Goal: Task Accomplishment & Management: Complete application form

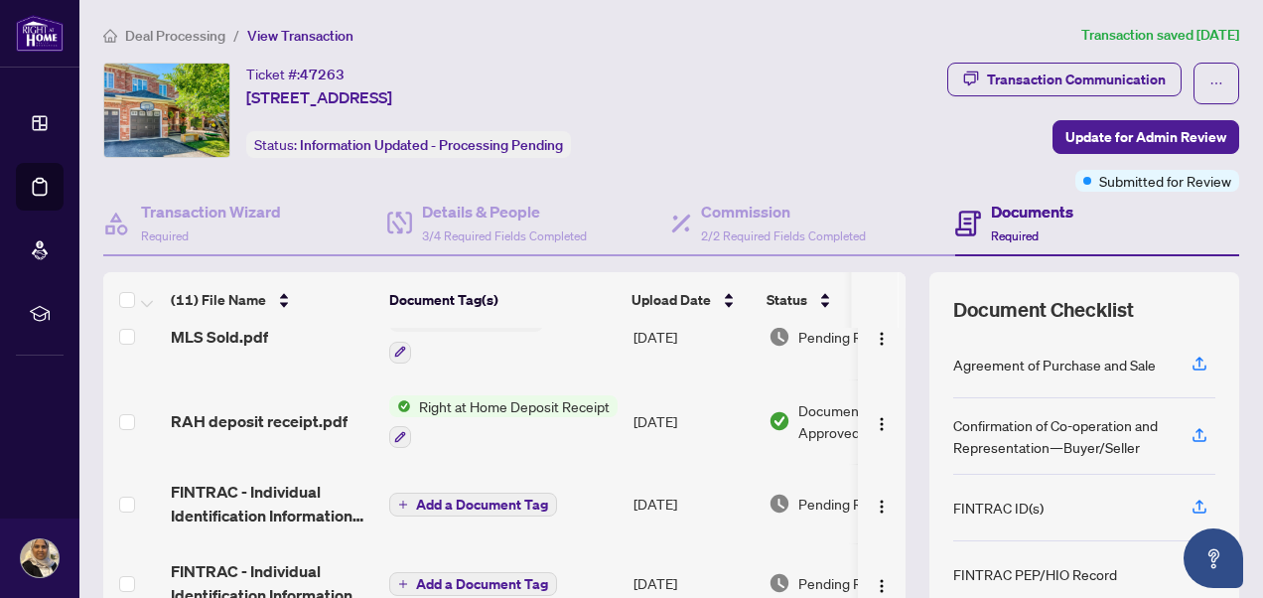
scroll to position [200, 0]
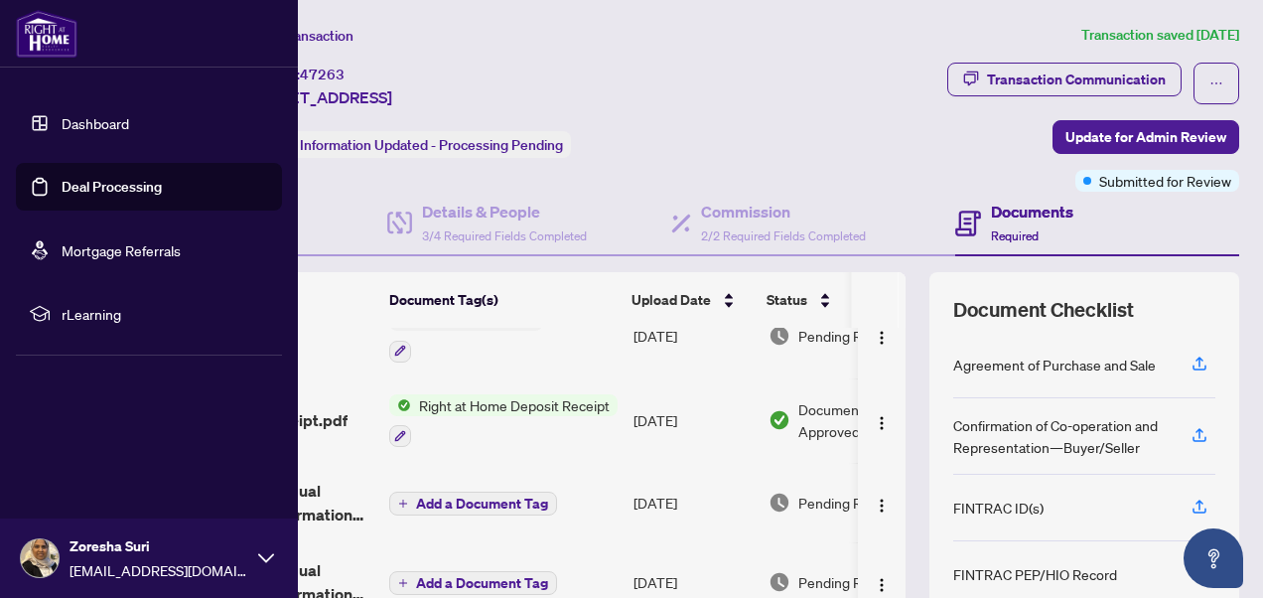
click at [62, 185] on link "Deal Processing" at bounding box center [112, 187] width 100 height 18
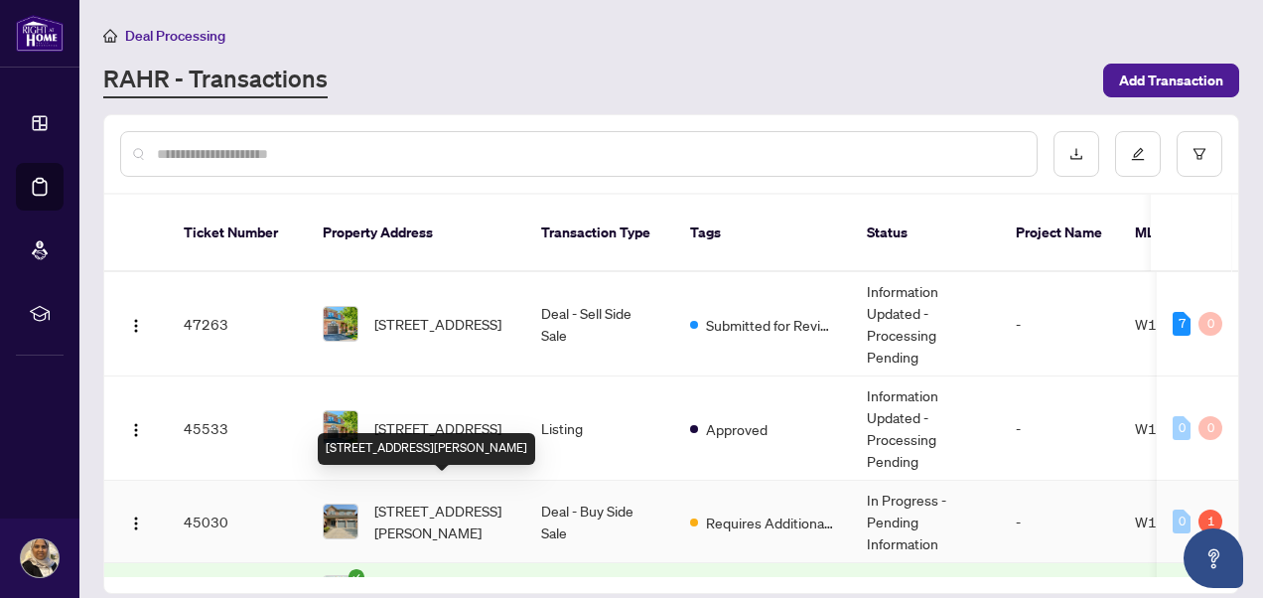
click at [459, 499] on span "[STREET_ADDRESS][PERSON_NAME]" at bounding box center [441, 521] width 135 height 44
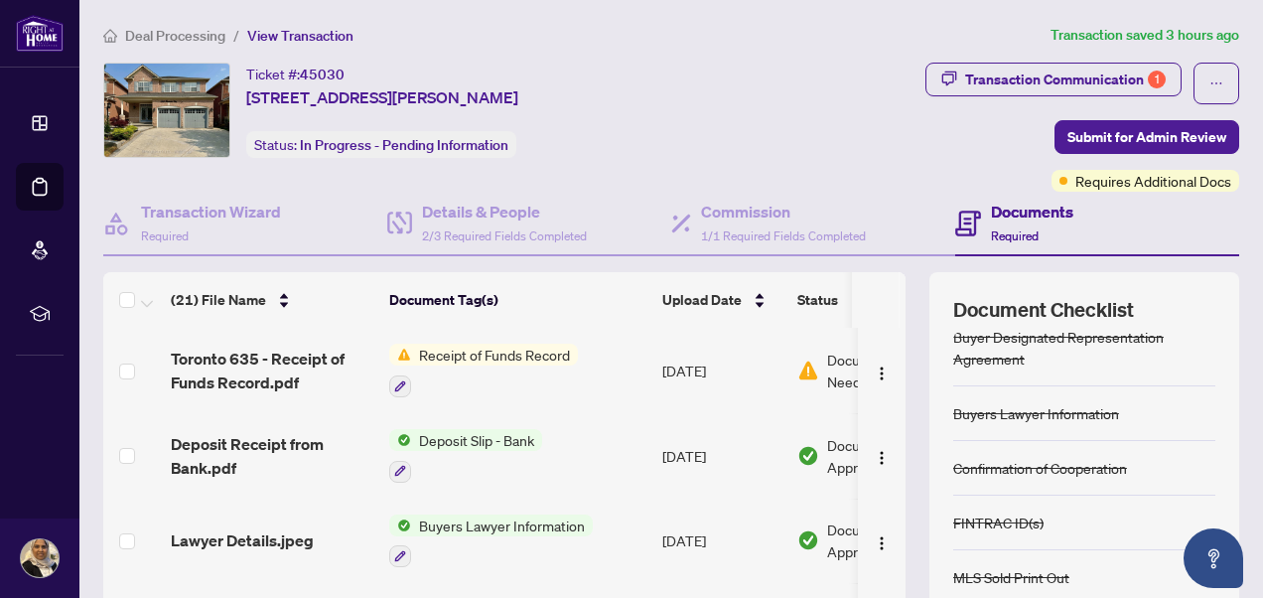
scroll to position [77, 0]
click at [1037, 67] on div "Transaction Communication 1" at bounding box center [1065, 80] width 201 height 32
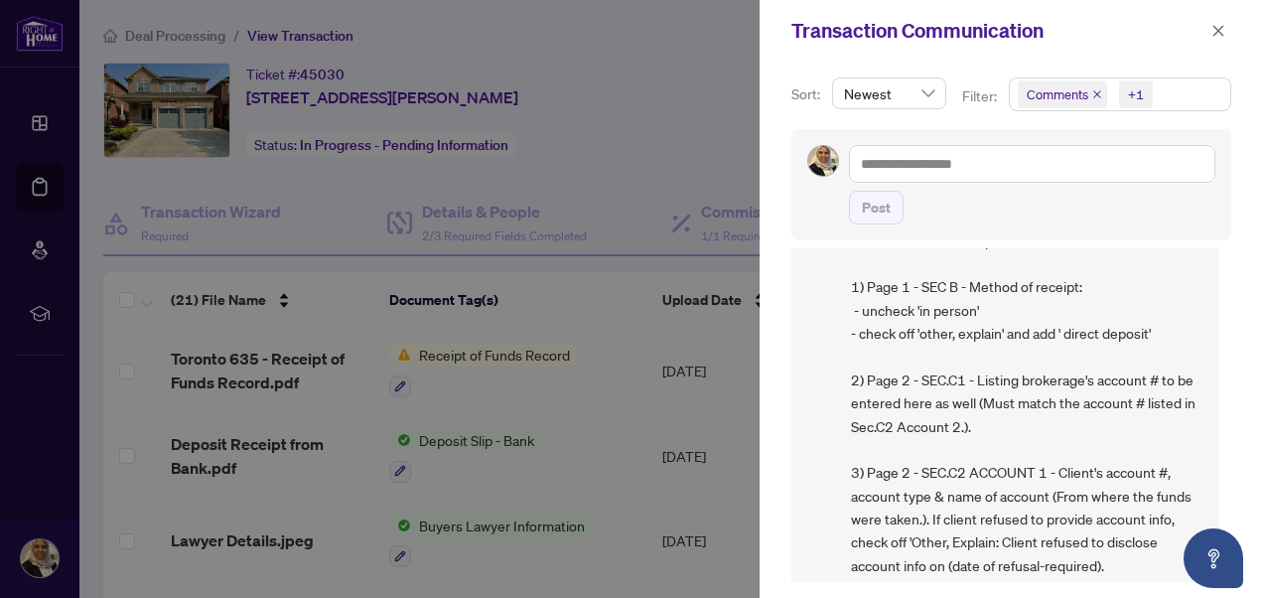
scroll to position [135, 0]
click at [1217, 33] on icon "close" at bounding box center [1218, 31] width 14 height 14
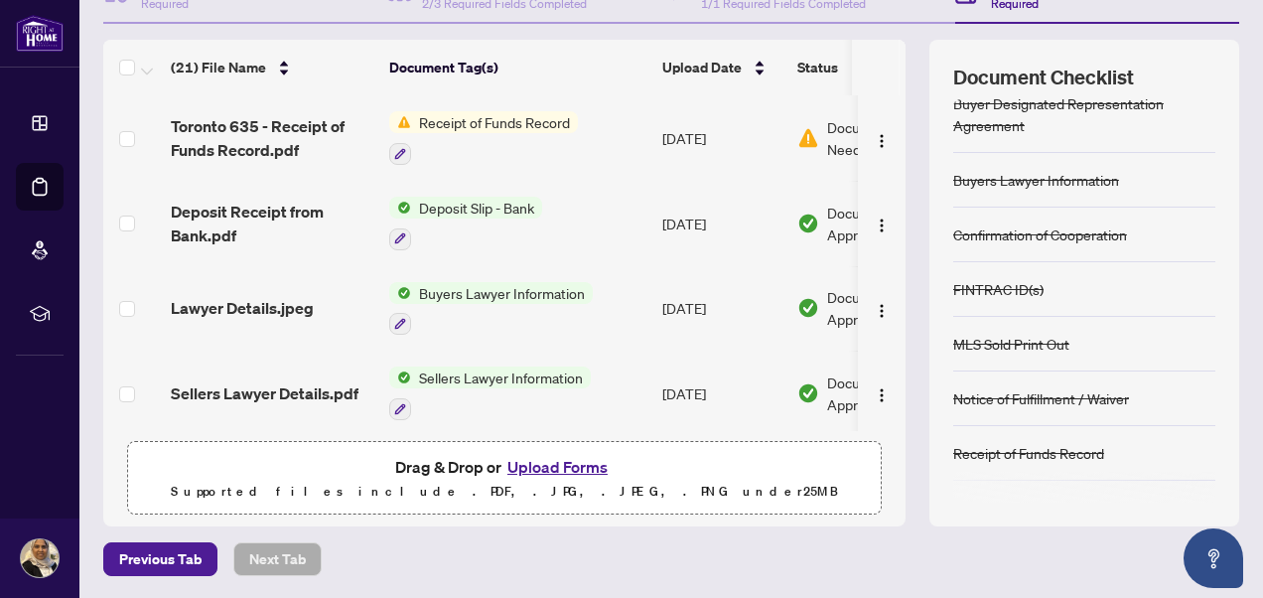
scroll to position [0, 0]
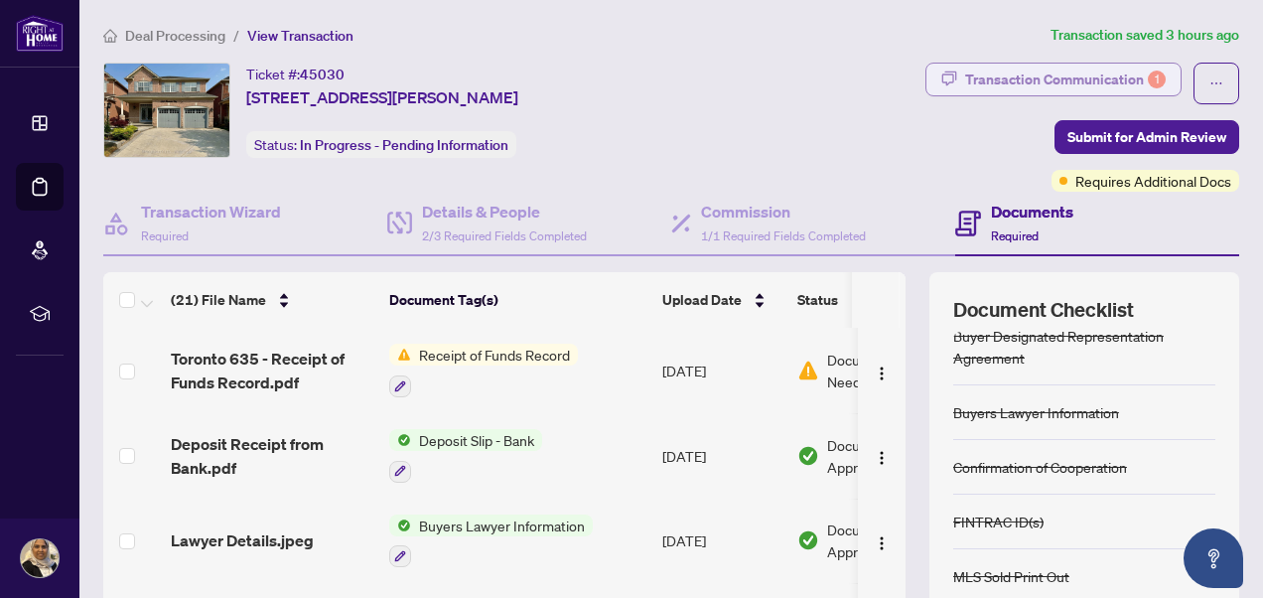
click at [1031, 66] on div "Transaction Communication 1" at bounding box center [1065, 80] width 201 height 32
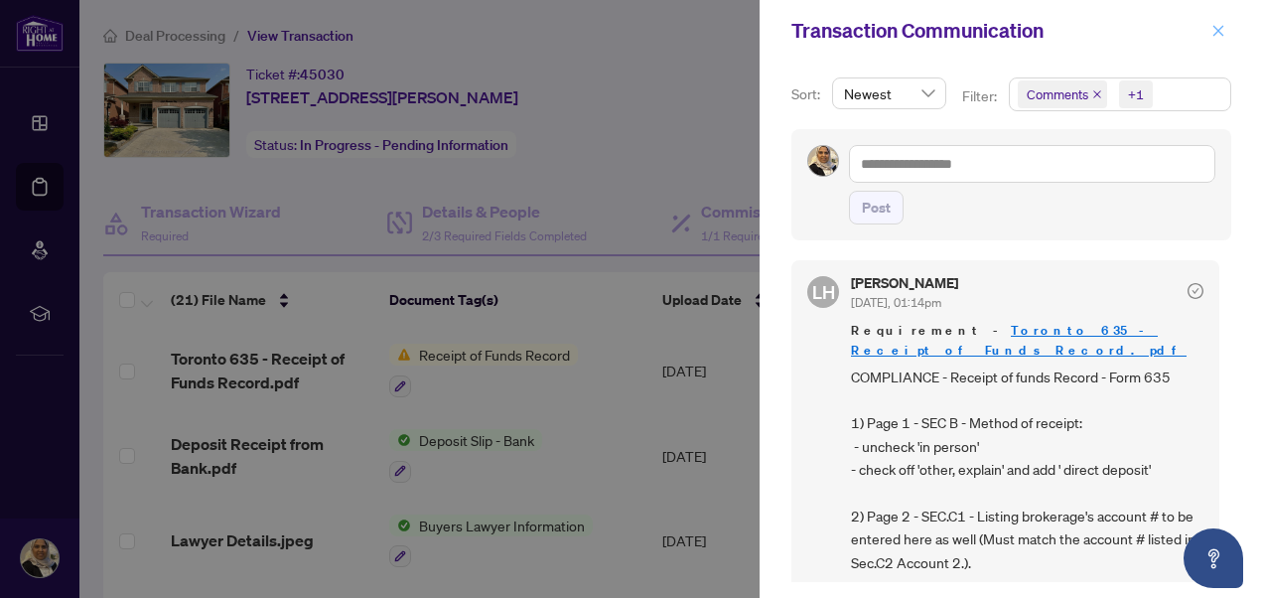
click at [1218, 28] on icon "close" at bounding box center [1218, 31] width 14 height 14
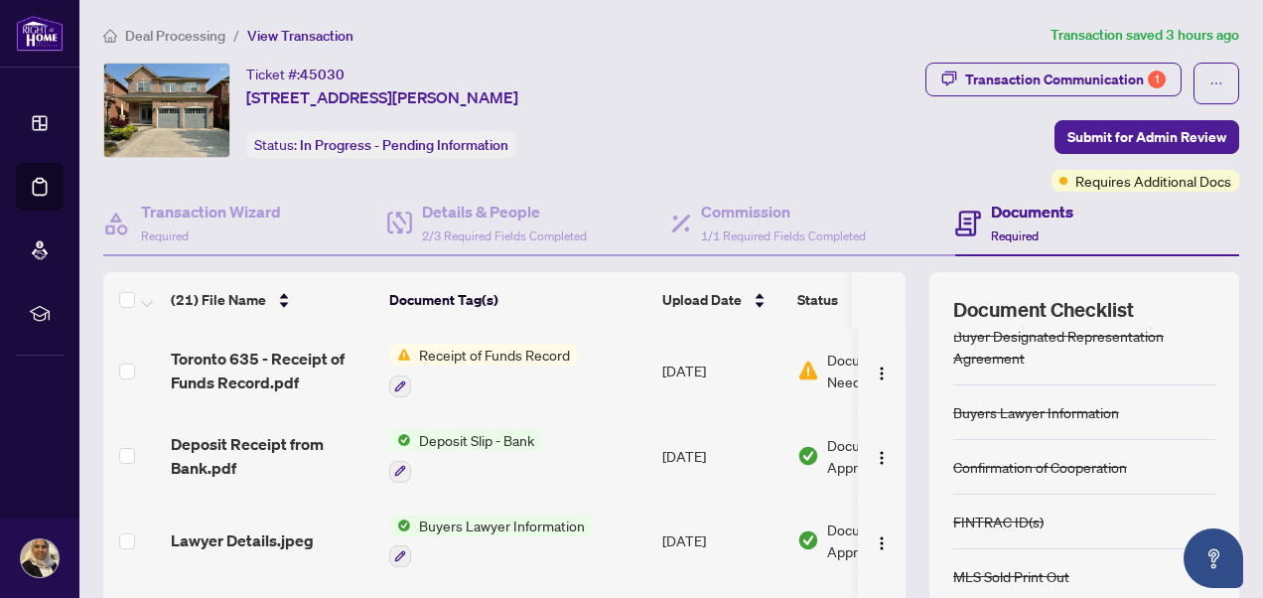
click at [530, 344] on span "Receipt of Funds Record" at bounding box center [494, 355] width 167 height 22
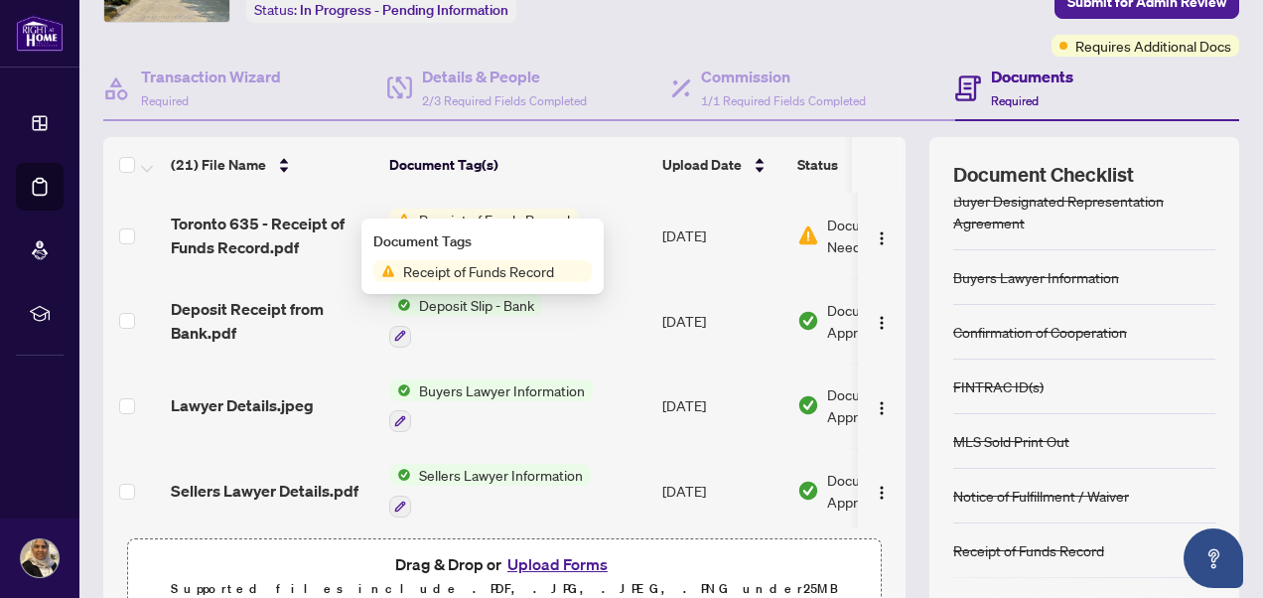
scroll to position [184, 0]
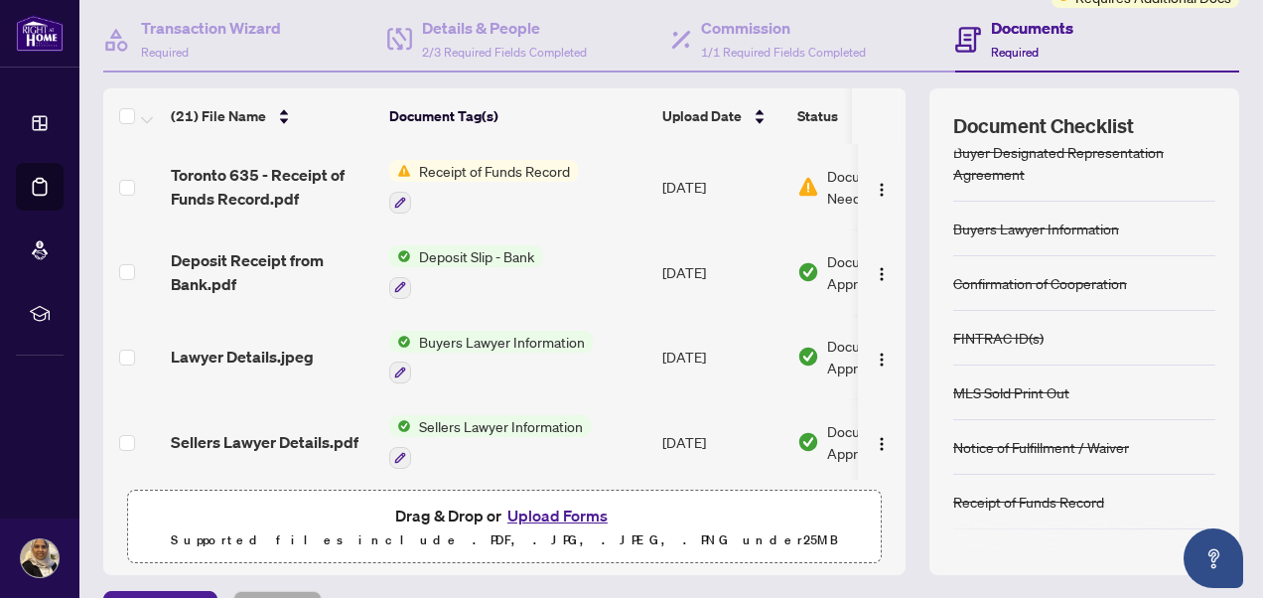
click at [525, 513] on button "Upload Forms" at bounding box center [557, 515] width 112 height 26
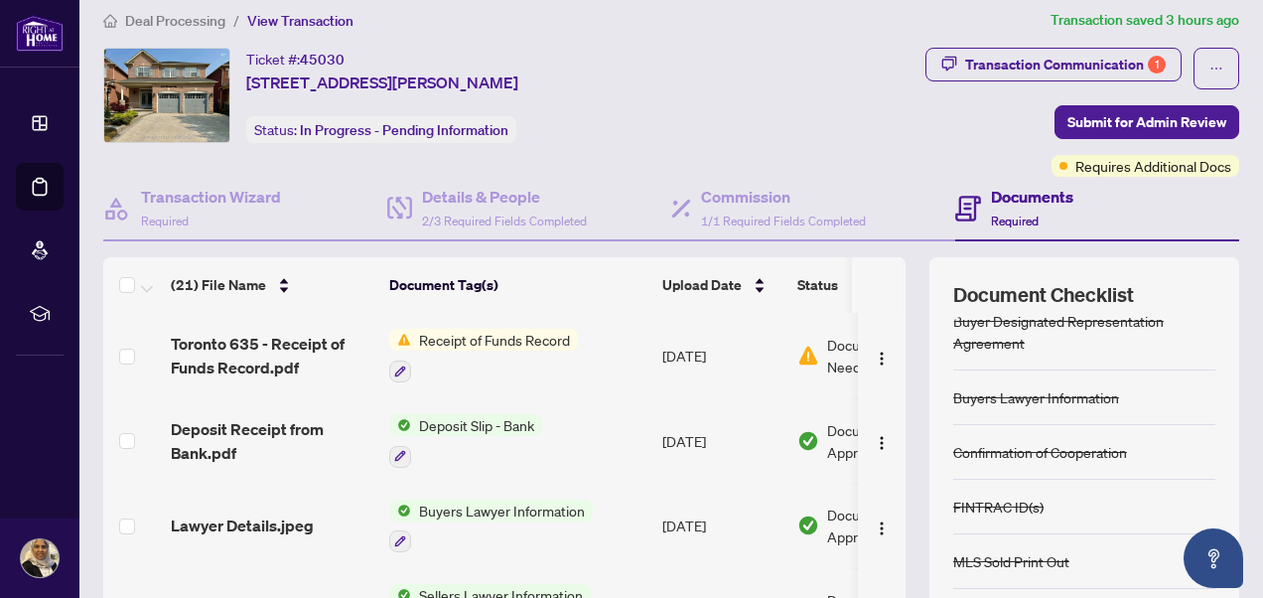
scroll to position [0, 0]
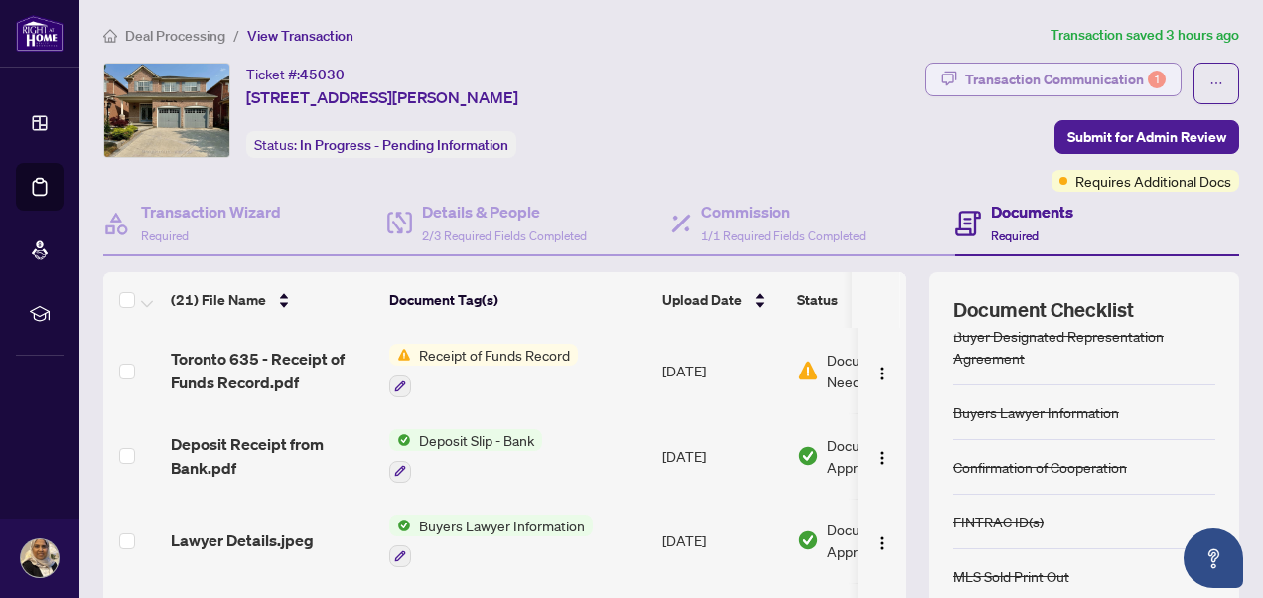
click at [1065, 70] on div "Transaction Communication 1" at bounding box center [1065, 80] width 201 height 32
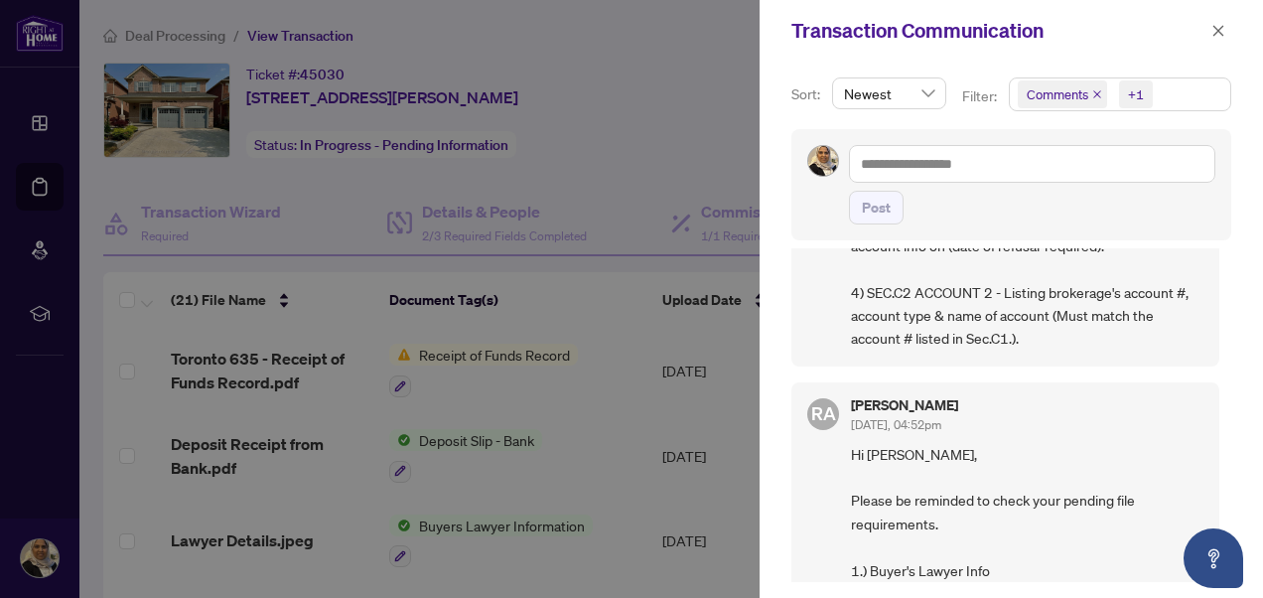
scroll to position [457, 0]
click at [1222, 29] on icon "close" at bounding box center [1218, 31] width 14 height 14
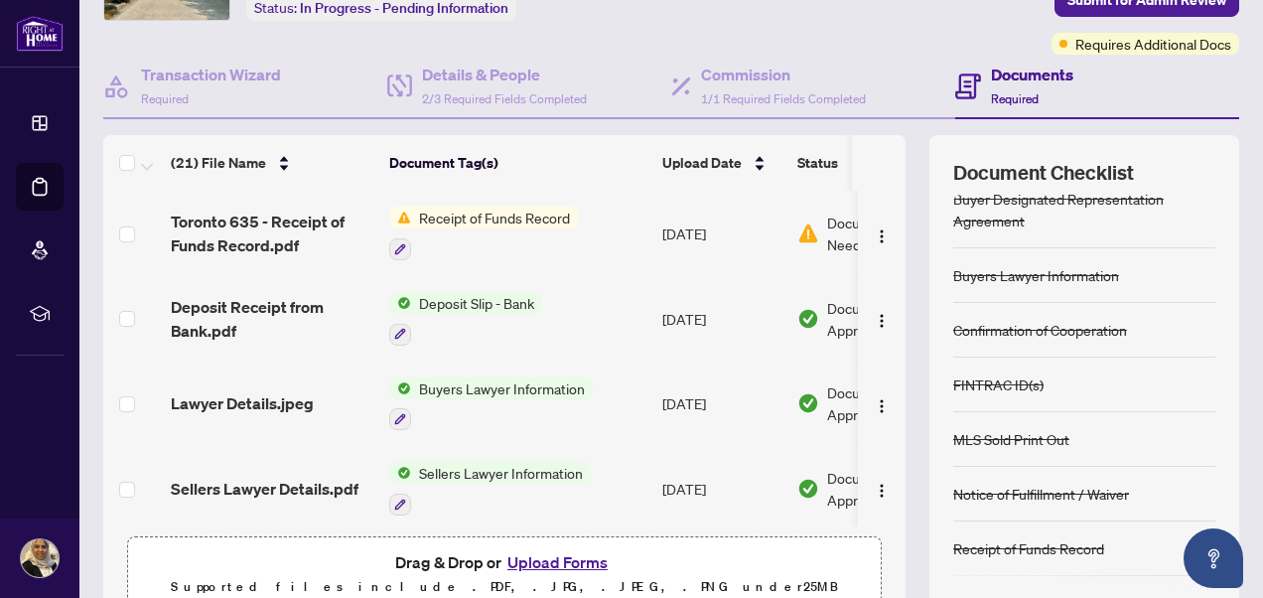
scroll to position [232, 0]
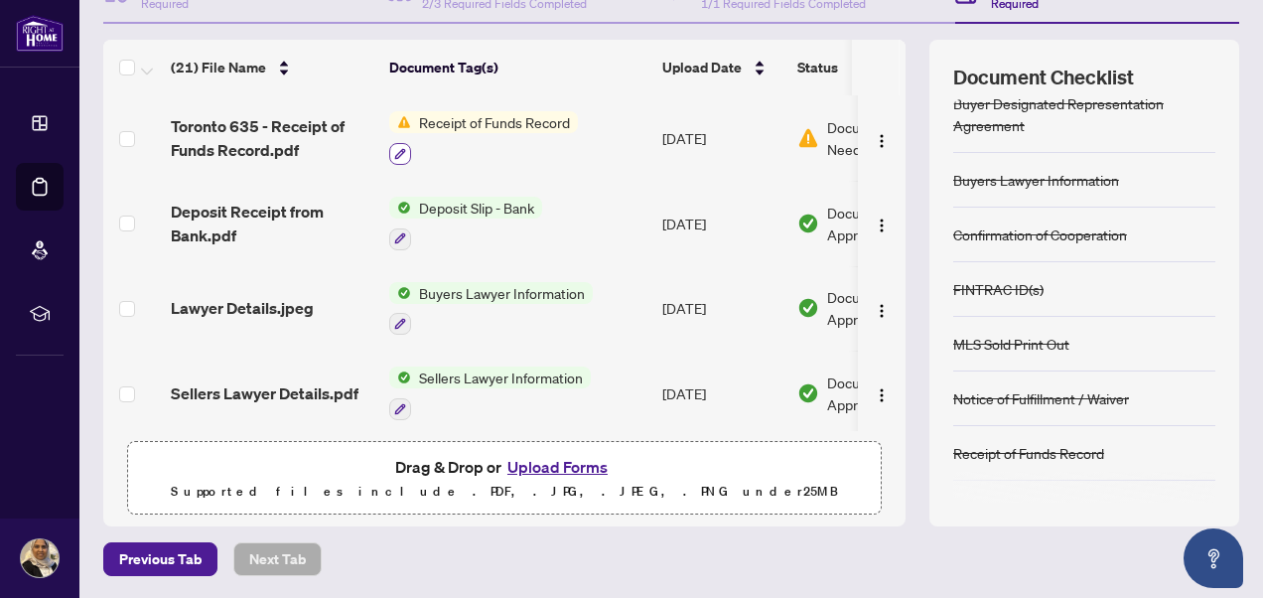
click at [398, 143] on button "button" at bounding box center [400, 154] width 22 height 22
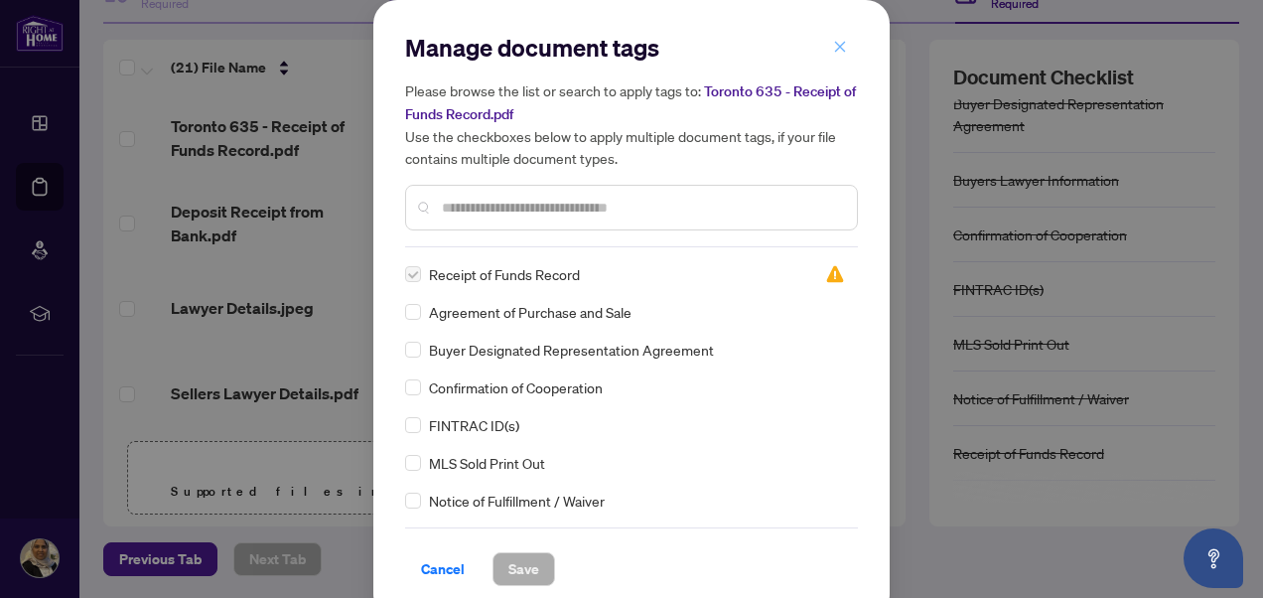
click at [833, 38] on span "button" at bounding box center [840, 47] width 14 height 32
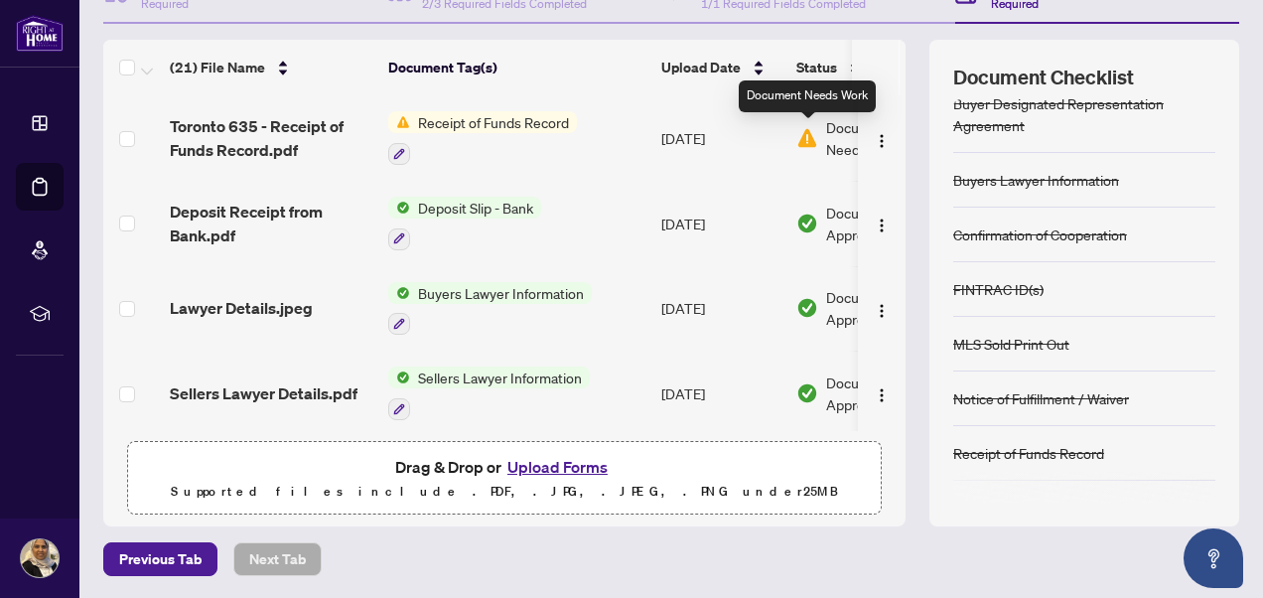
scroll to position [0, 0]
click at [447, 114] on span "Receipt of Funds Record" at bounding box center [494, 122] width 167 height 22
click at [557, 464] on button "Upload Forms" at bounding box center [557, 467] width 112 height 26
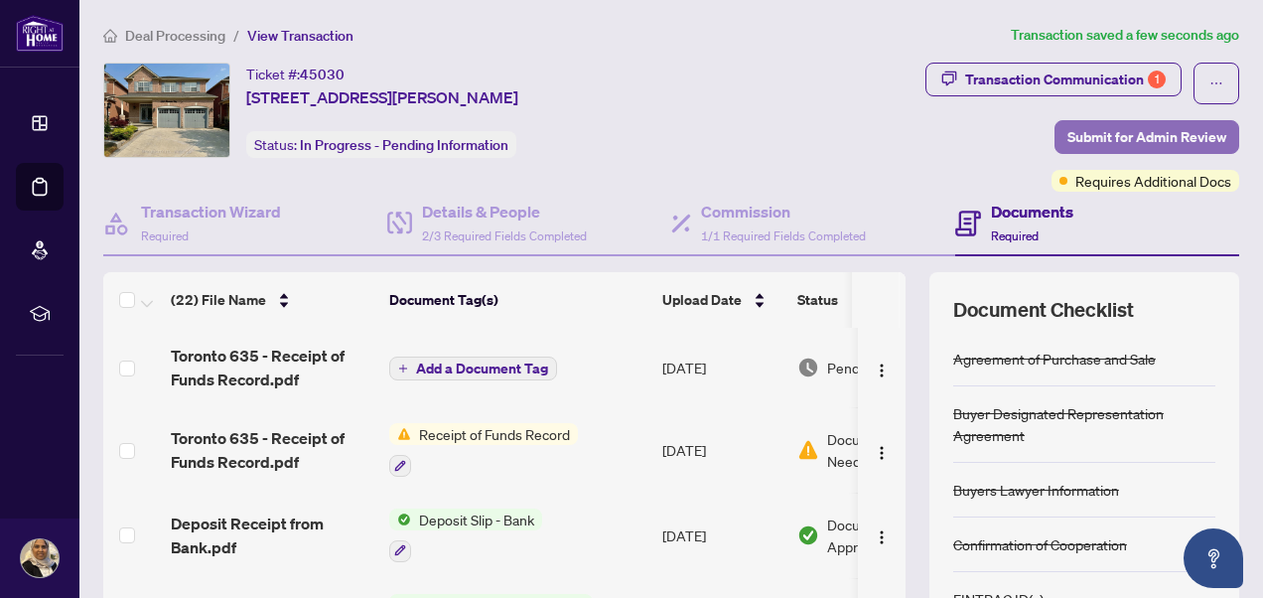
click at [1145, 126] on span "Submit for Admin Review" at bounding box center [1146, 137] width 159 height 32
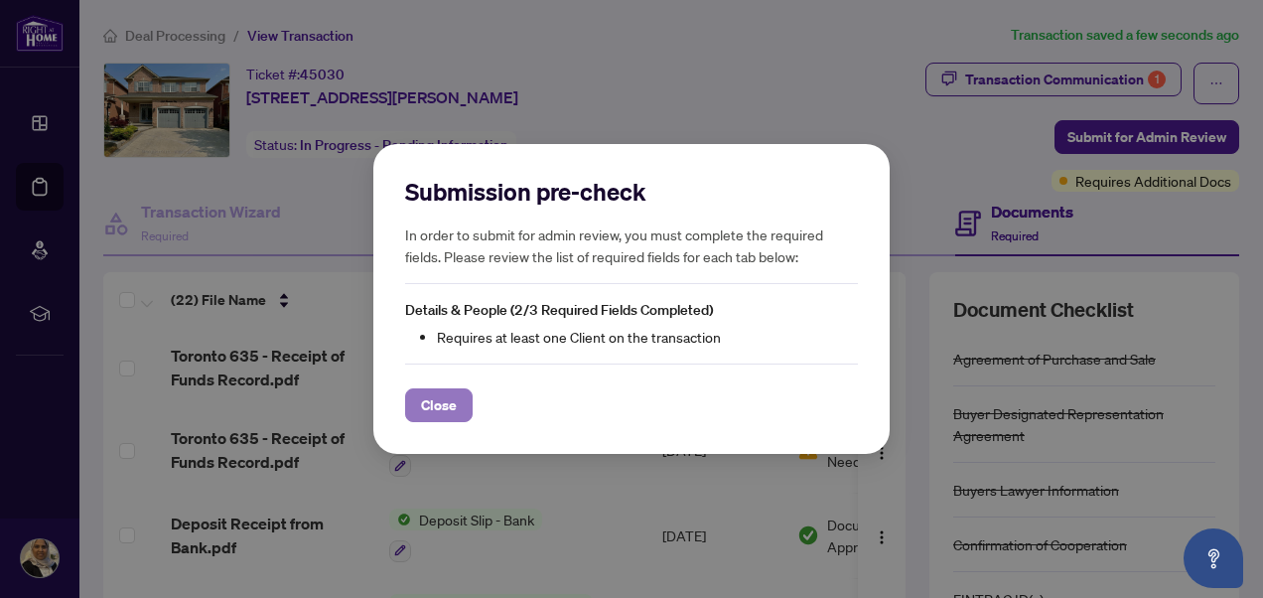
click at [440, 399] on span "Close" at bounding box center [439, 405] width 36 height 32
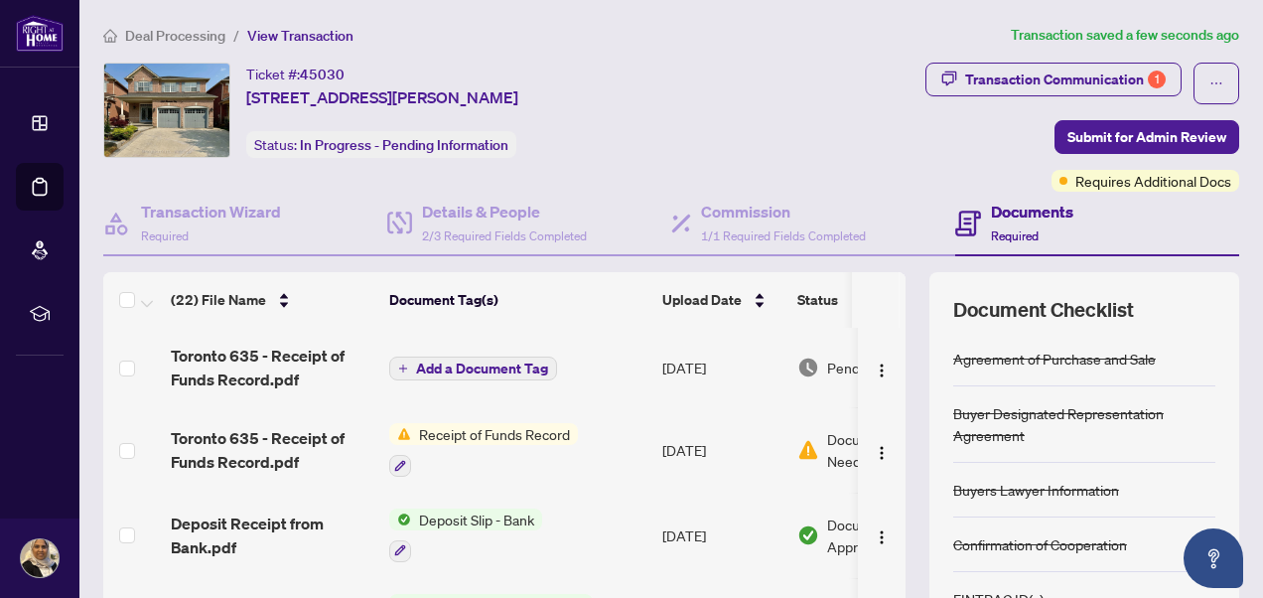
click at [478, 424] on span "Receipt of Funds Record" at bounding box center [494, 434] width 167 height 22
click at [488, 361] on span "Add a Document Tag" at bounding box center [482, 368] width 132 height 14
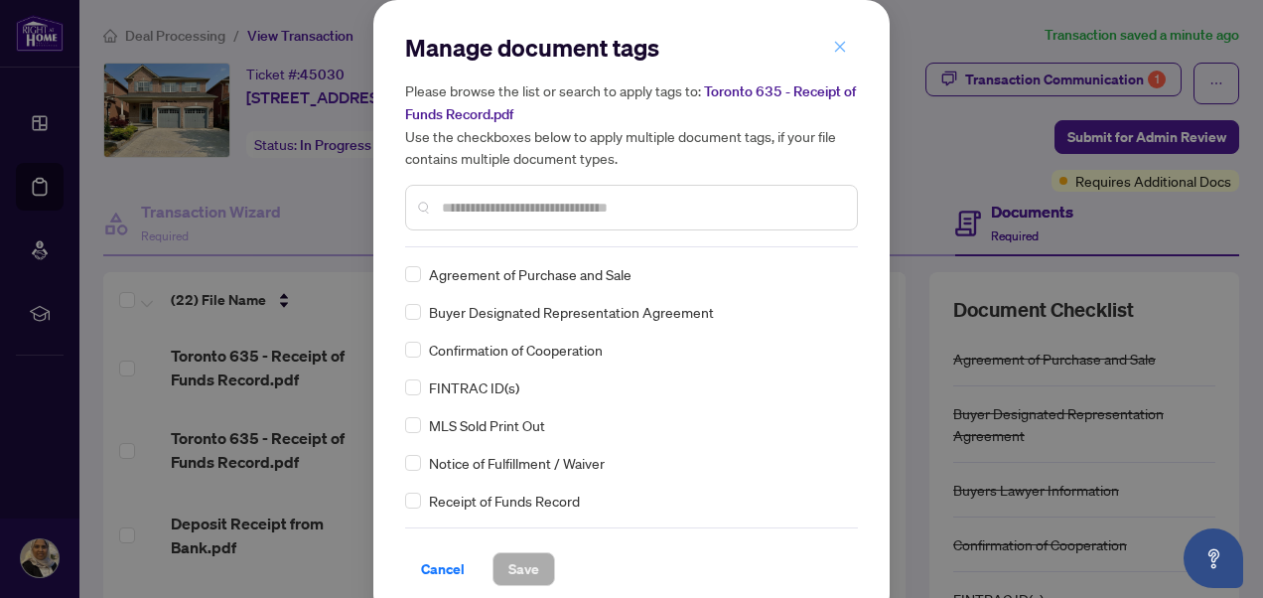
click at [833, 38] on span "button" at bounding box center [840, 47] width 14 height 32
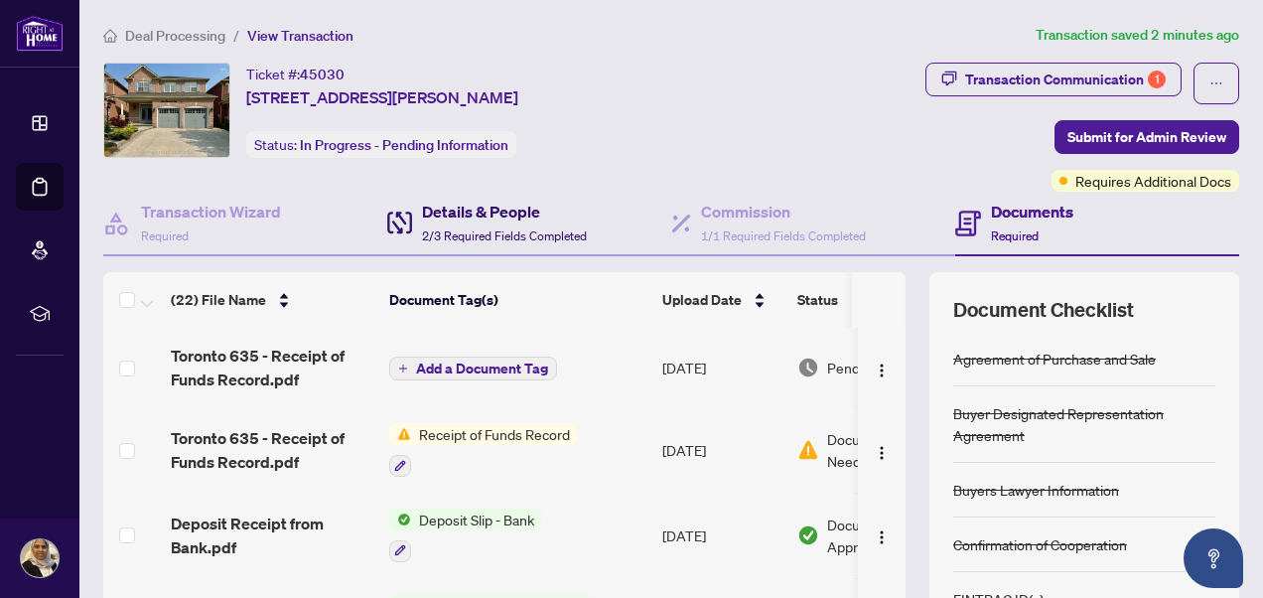
click at [498, 209] on h4 "Details & People" at bounding box center [504, 212] width 165 height 24
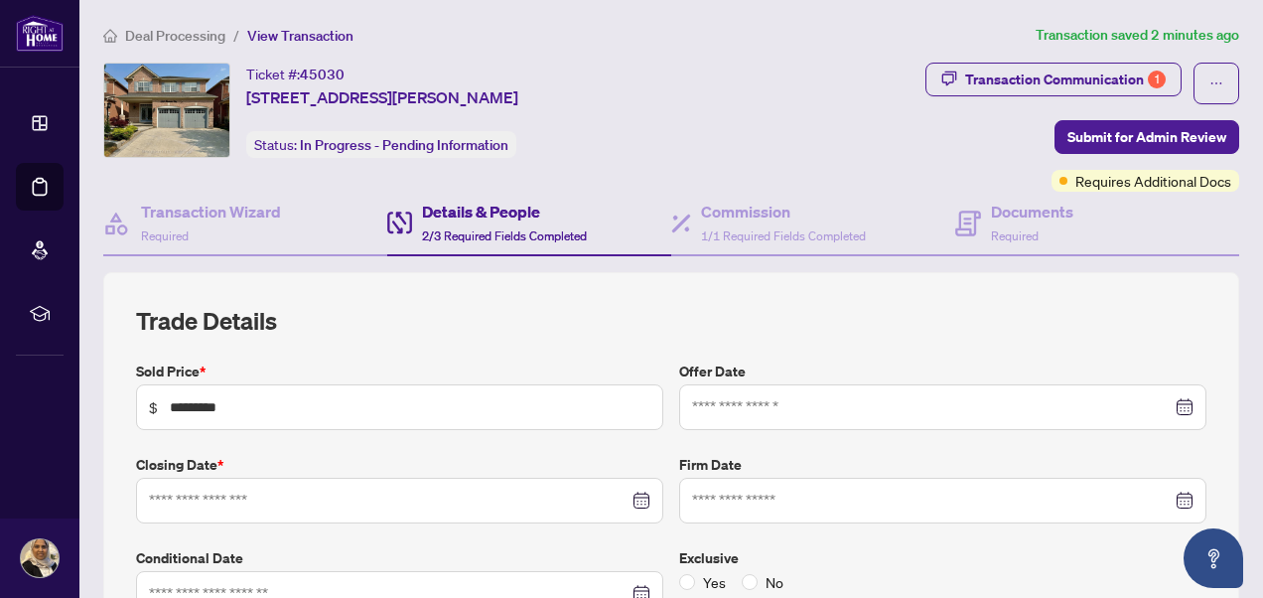
type input "**********"
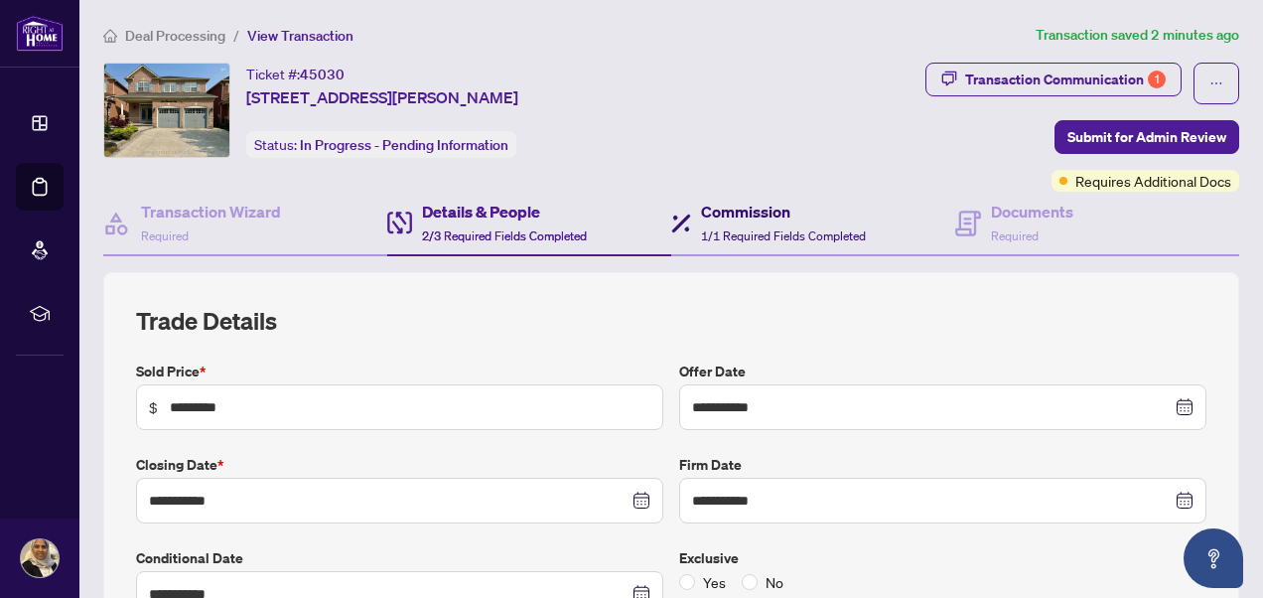
click at [737, 216] on h4 "Commission" at bounding box center [783, 212] width 165 height 24
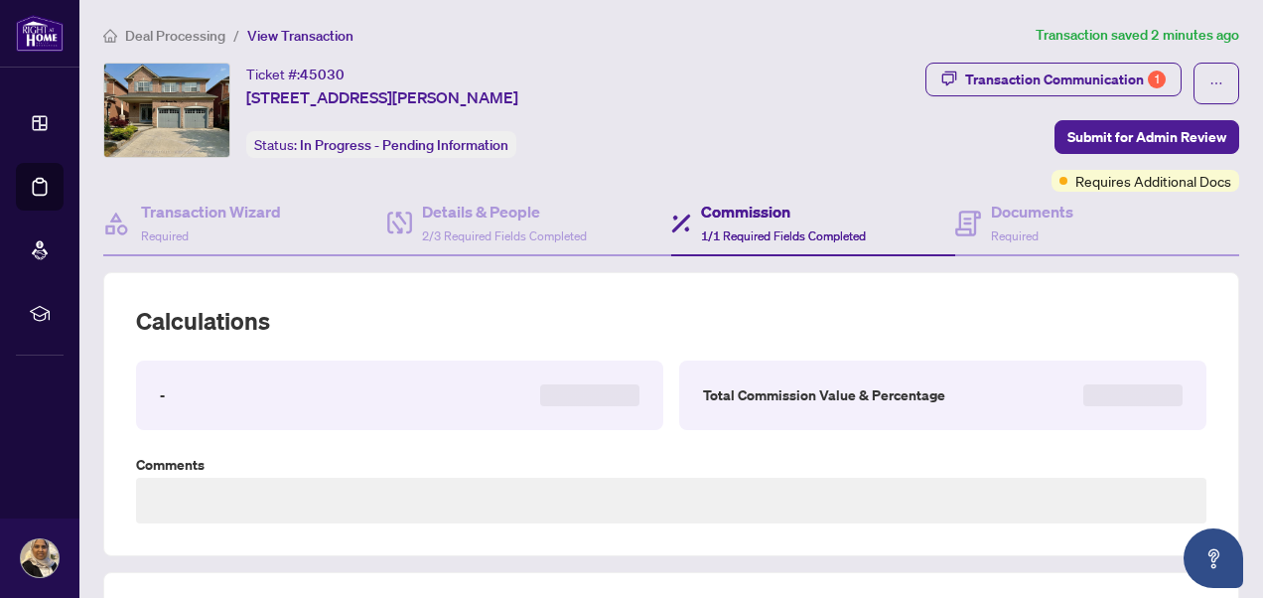
type textarea "**********"
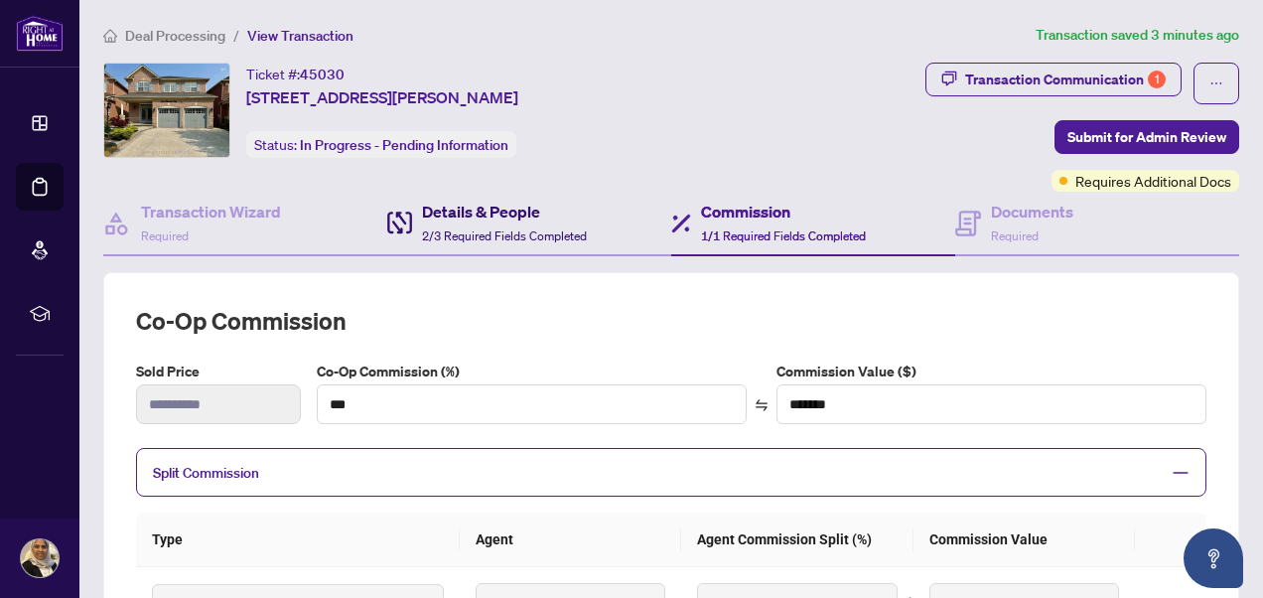
click at [486, 218] on h4 "Details & People" at bounding box center [504, 212] width 165 height 24
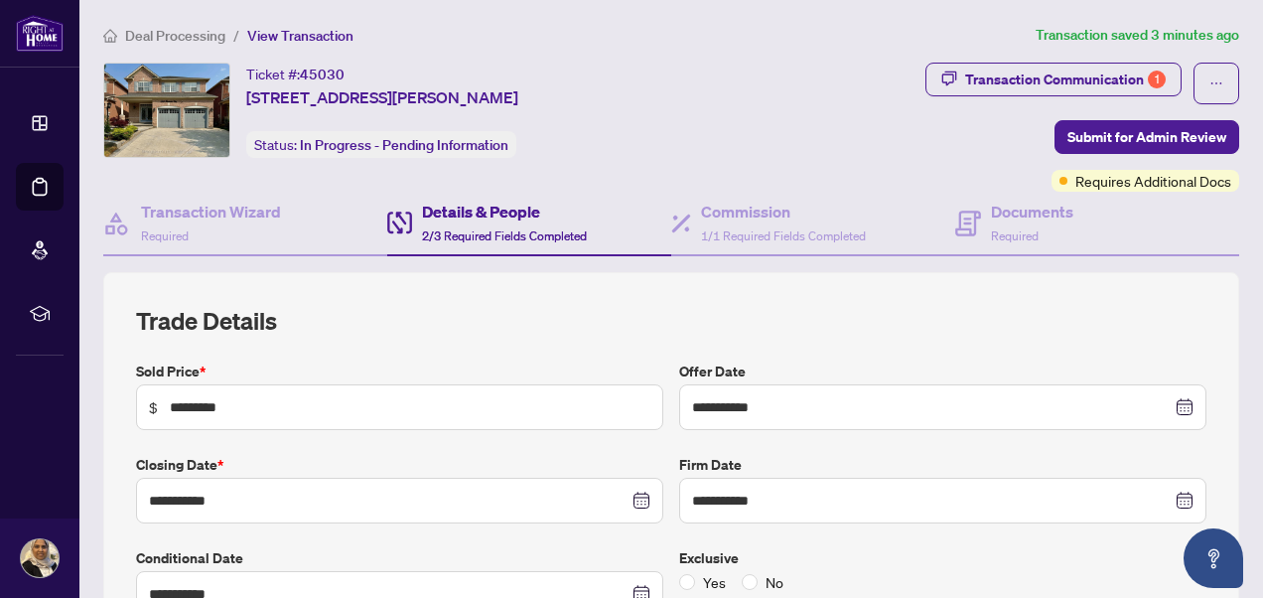
type input "**********"
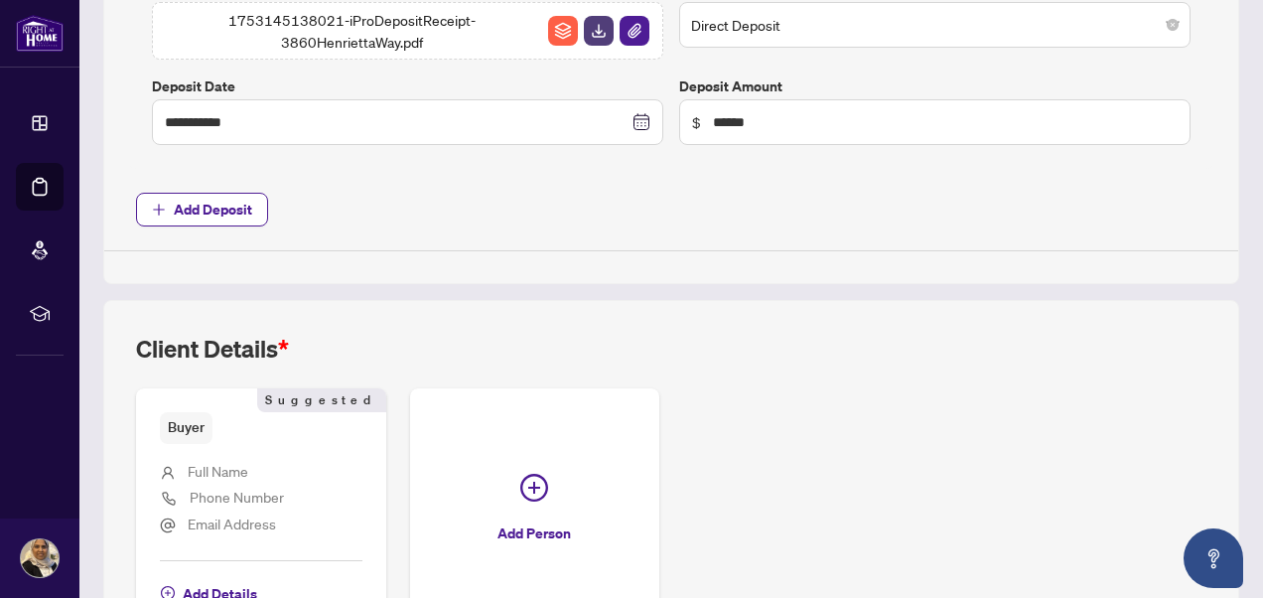
scroll to position [1015, 0]
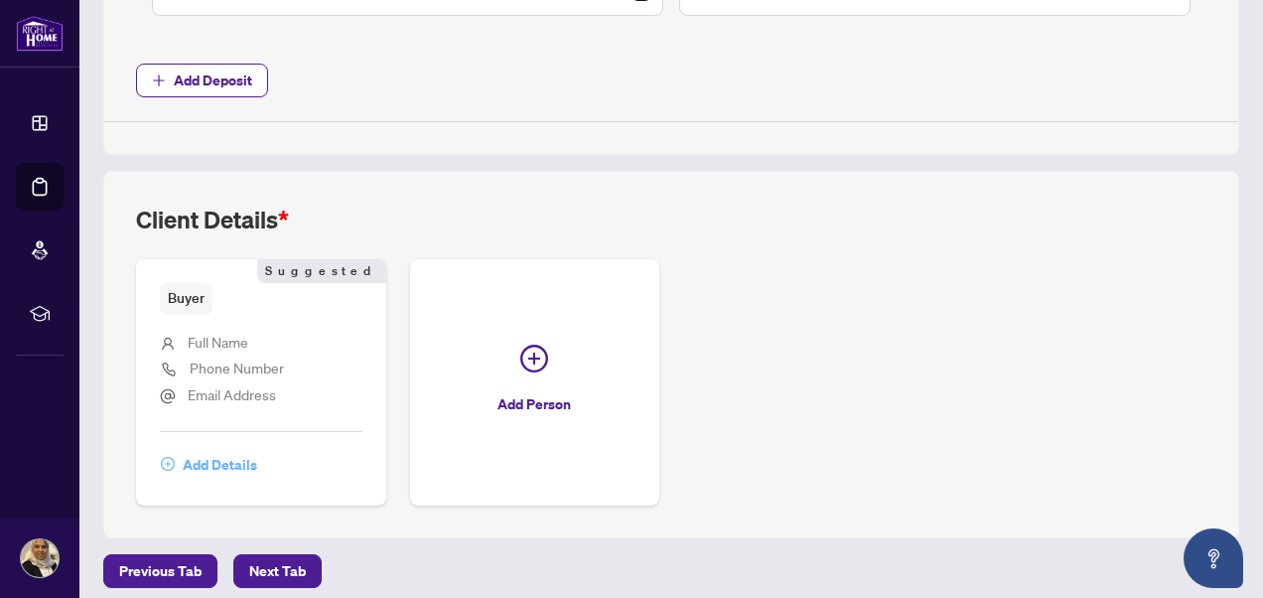
click at [187, 449] on span "Add Details" at bounding box center [220, 465] width 74 height 32
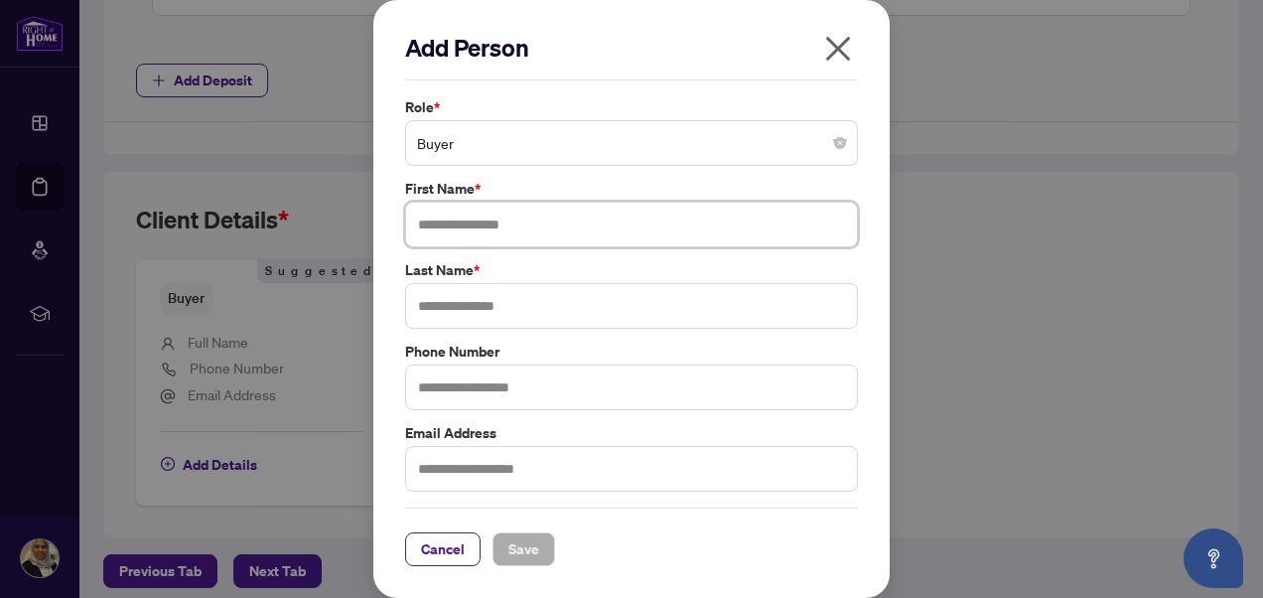
click at [472, 223] on input "text" at bounding box center [631, 225] width 453 height 46
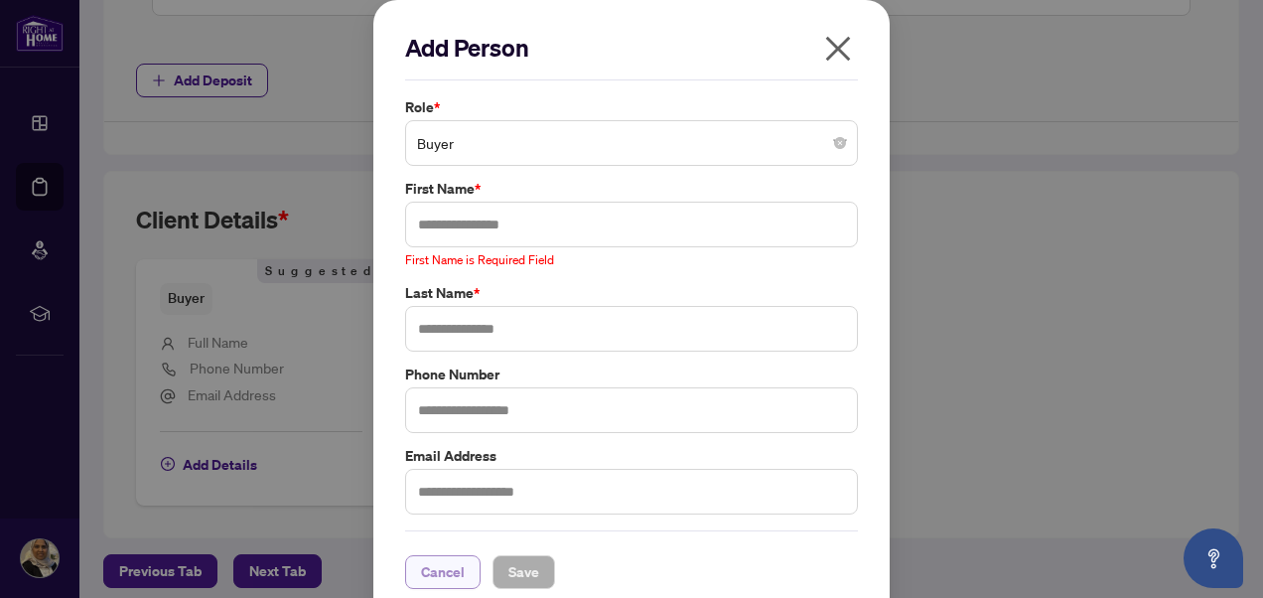
click at [434, 545] on div "Cancel Save" at bounding box center [631, 559] width 453 height 59
click at [834, 47] on icon "close" at bounding box center [838, 49] width 32 height 32
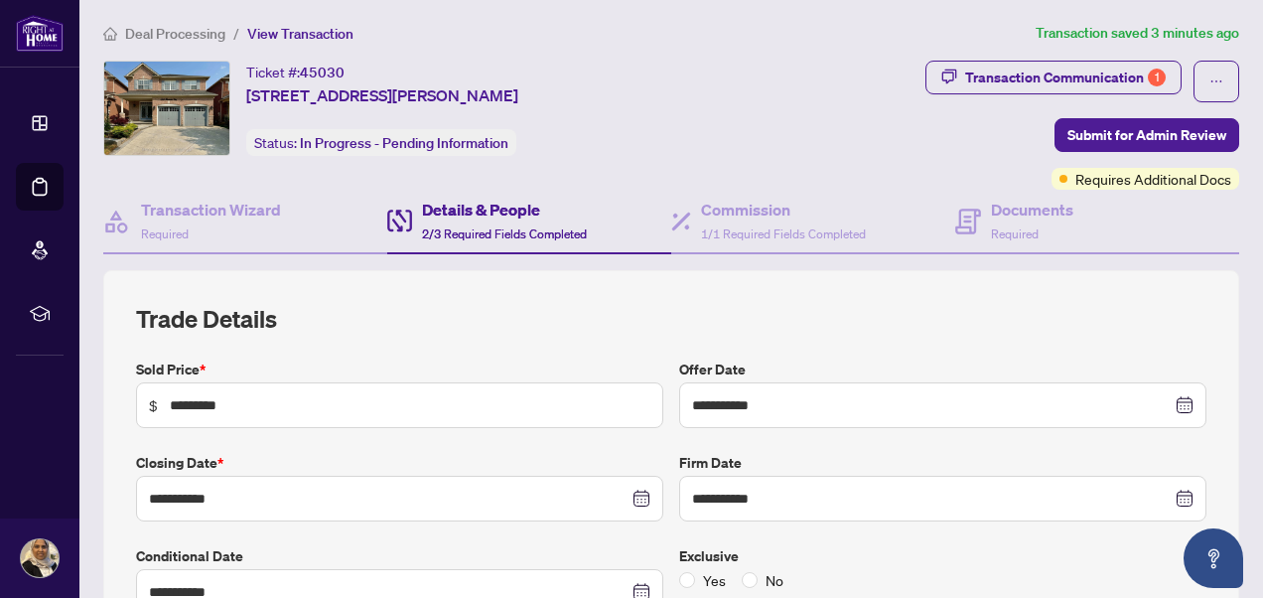
scroll to position [0, 0]
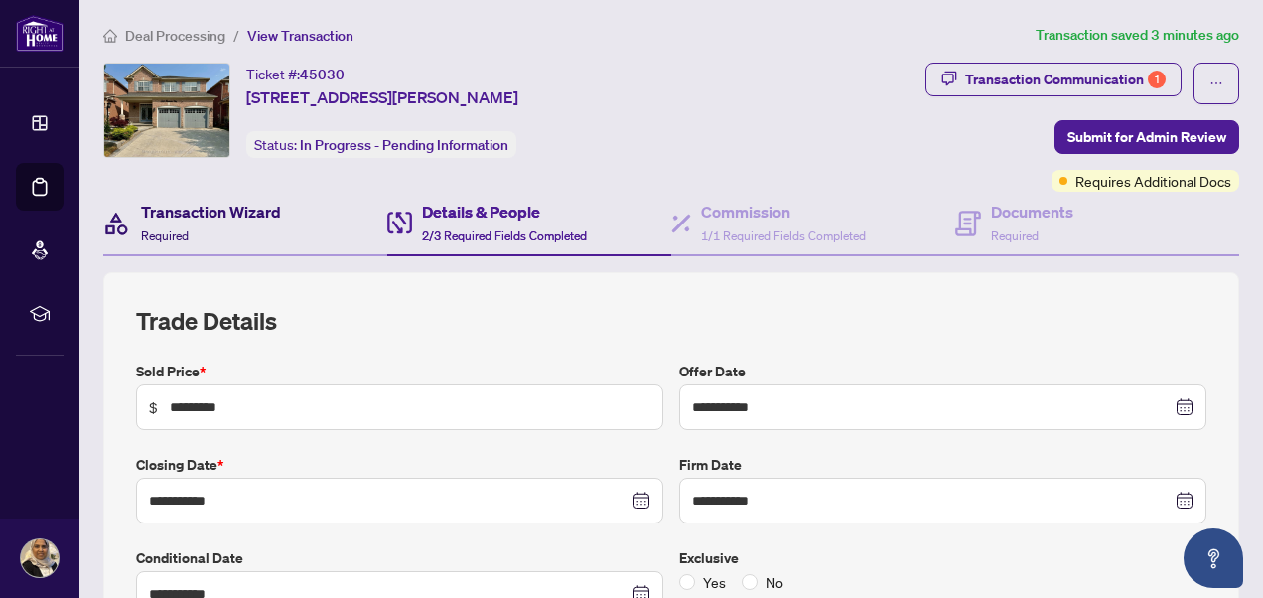
click at [201, 215] on h4 "Transaction Wizard" at bounding box center [211, 212] width 140 height 24
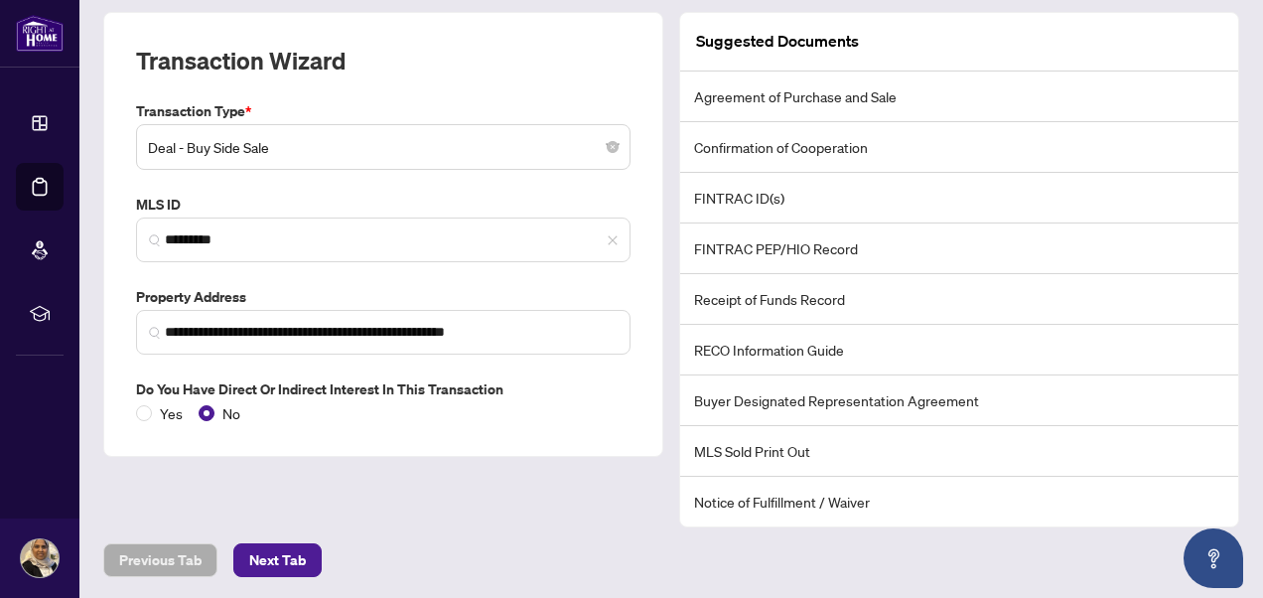
scroll to position [71, 0]
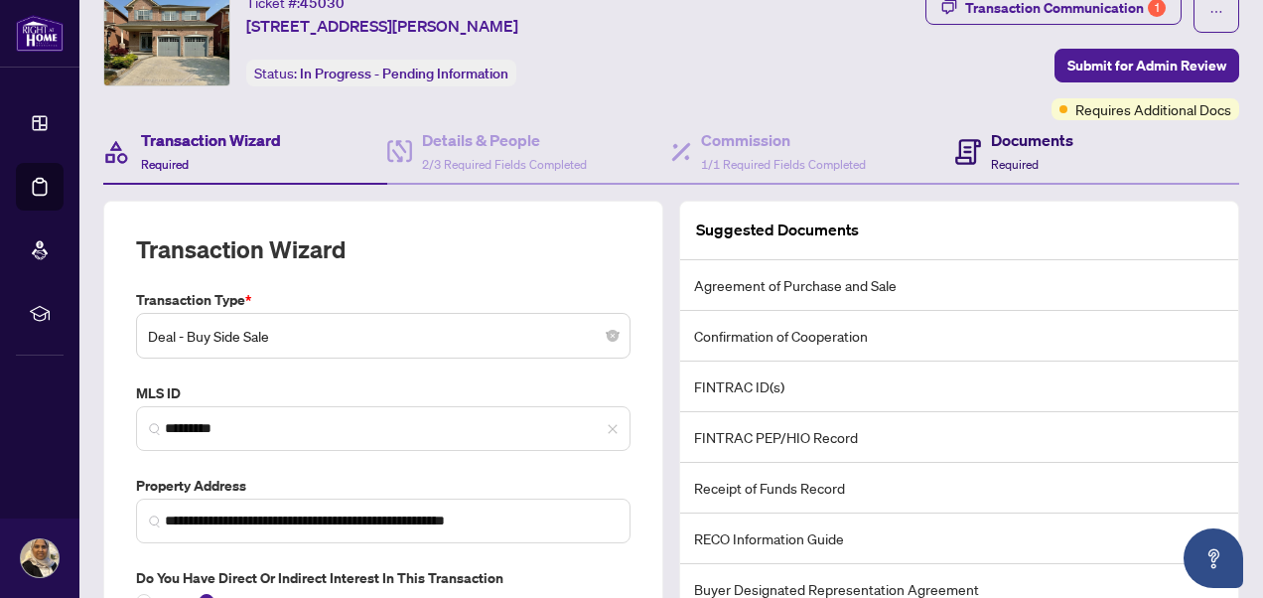
click at [991, 151] on div "Documents Required" at bounding box center [1032, 151] width 82 height 47
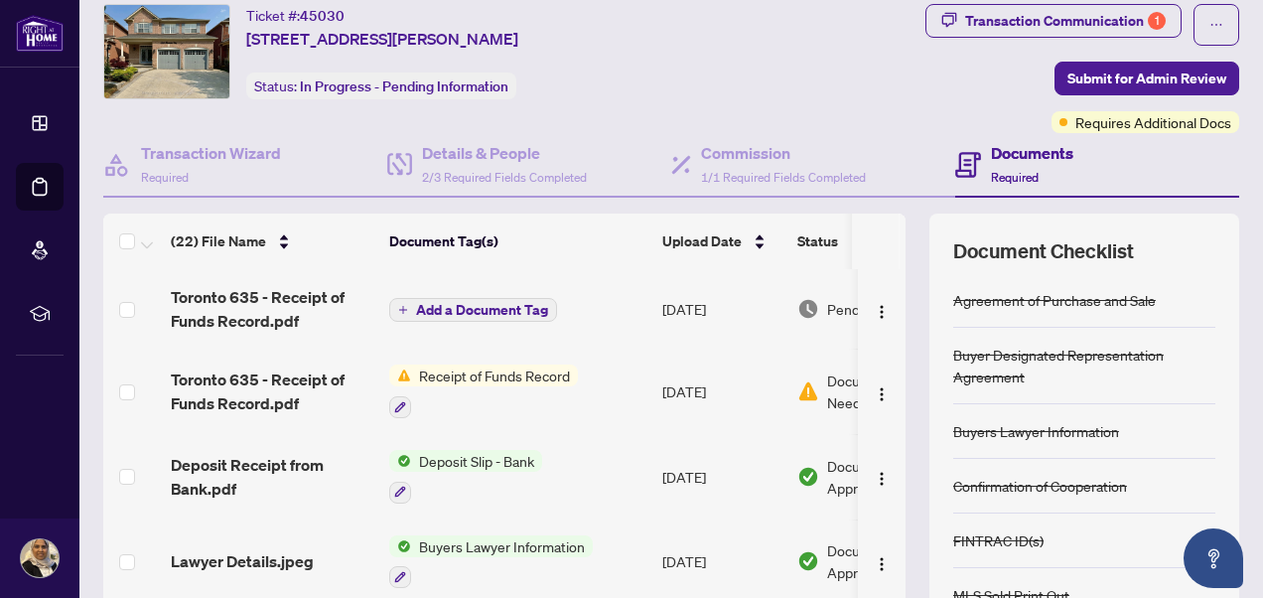
scroll to position [58, 0]
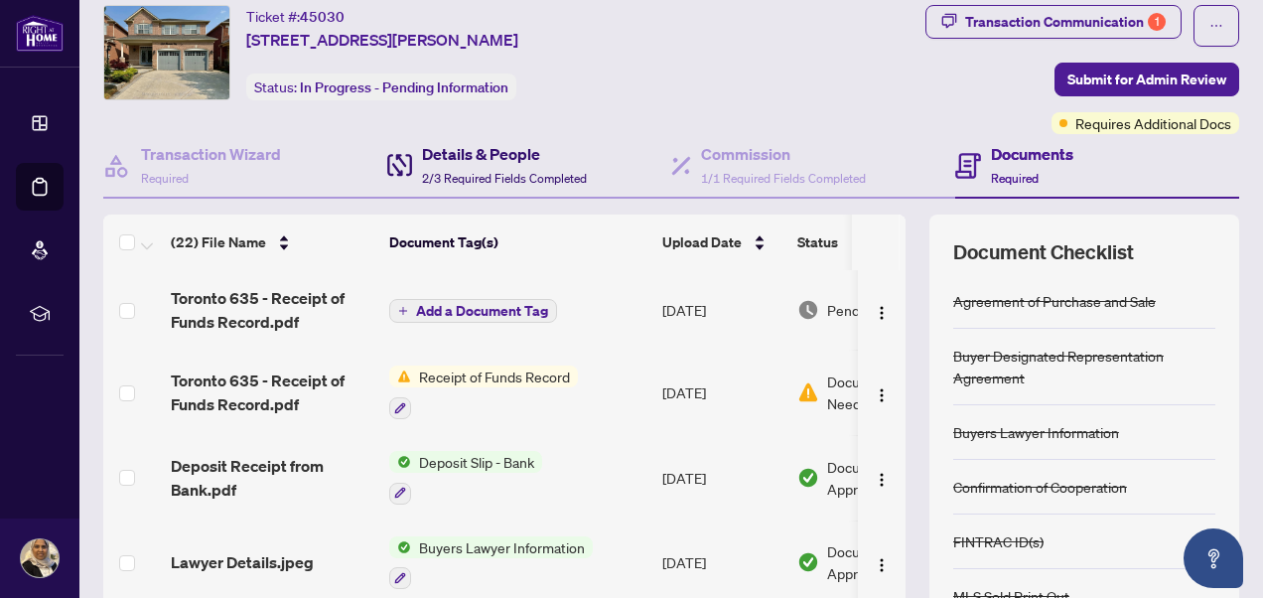
click at [474, 154] on h4 "Details & People" at bounding box center [504, 154] width 165 height 24
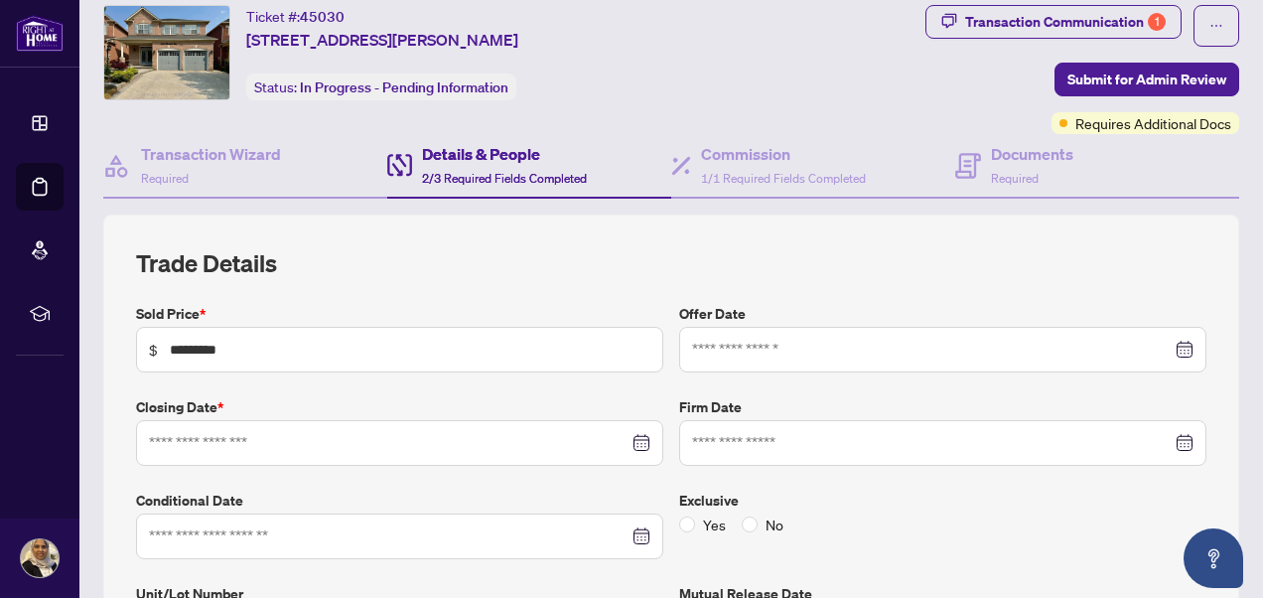
type input "**********"
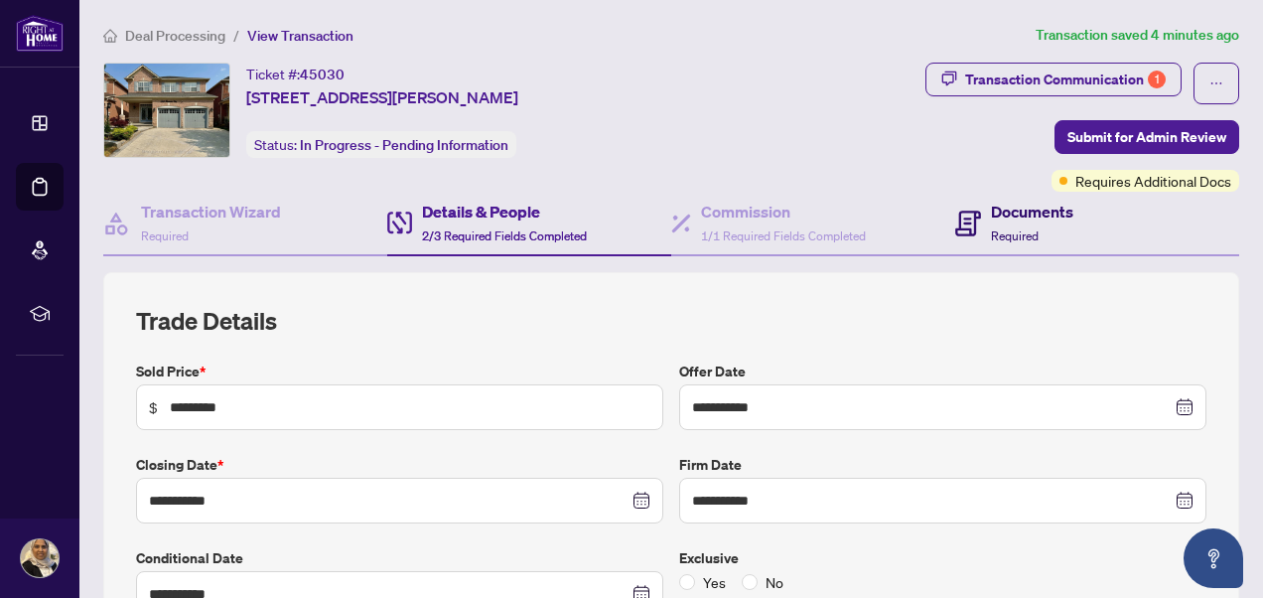
click at [993, 215] on h4 "Documents" at bounding box center [1032, 212] width 82 height 24
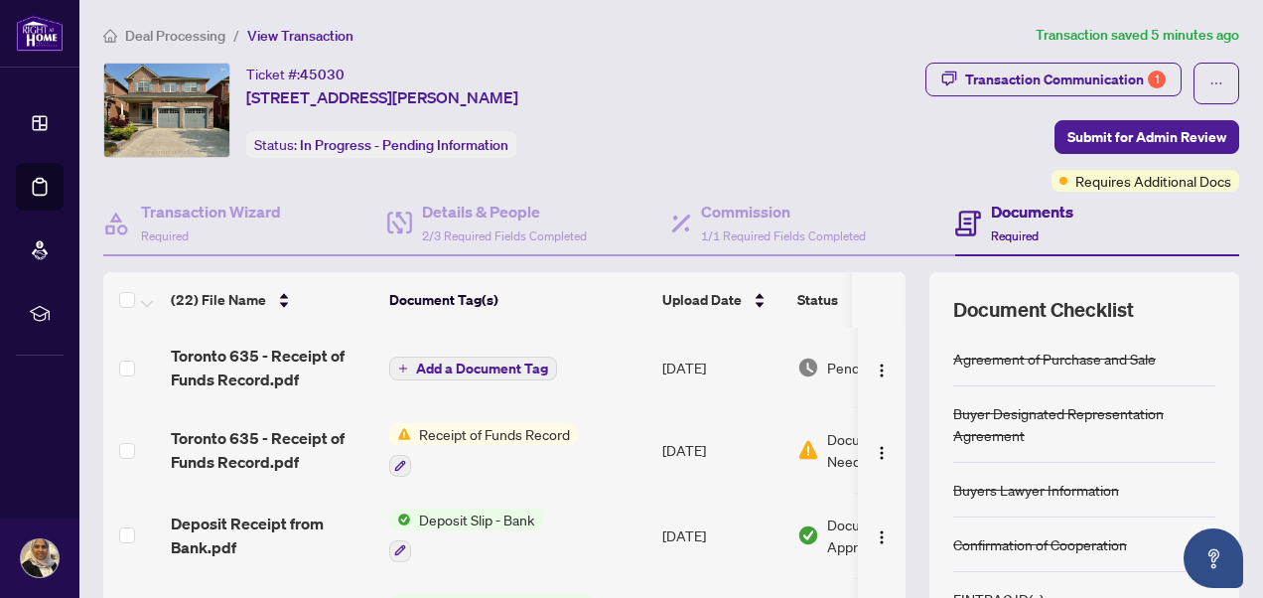
click at [436, 362] on span "Add a Document Tag" at bounding box center [482, 368] width 132 height 14
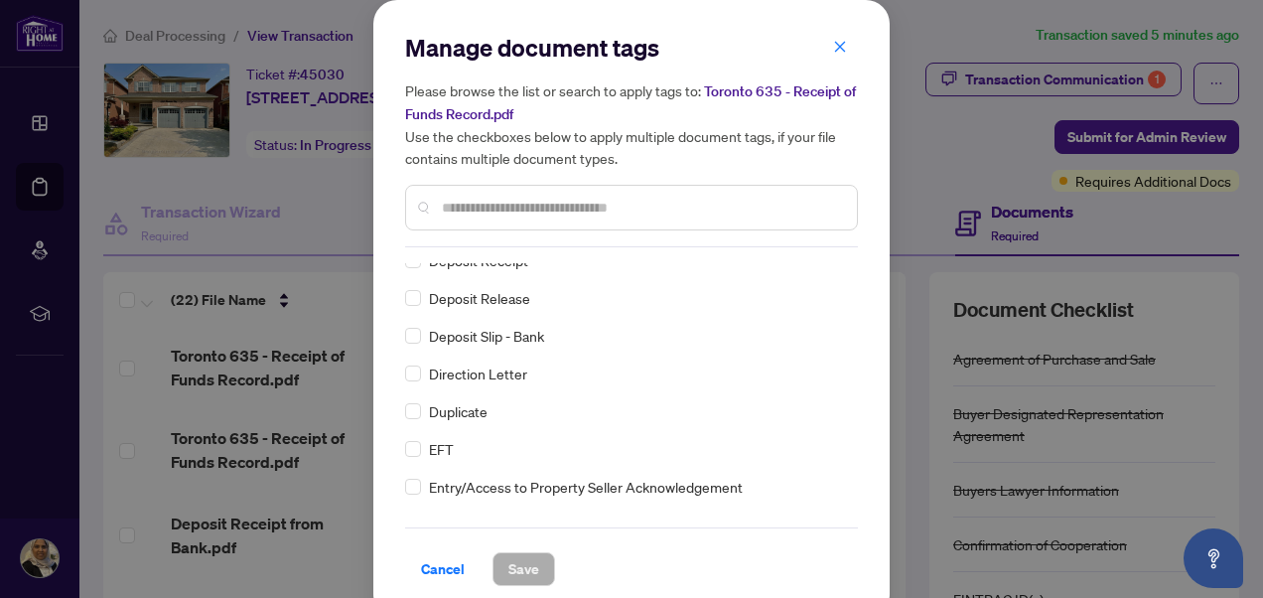
scroll to position [1826, 0]
click at [557, 198] on input "text" at bounding box center [641, 208] width 399 height 22
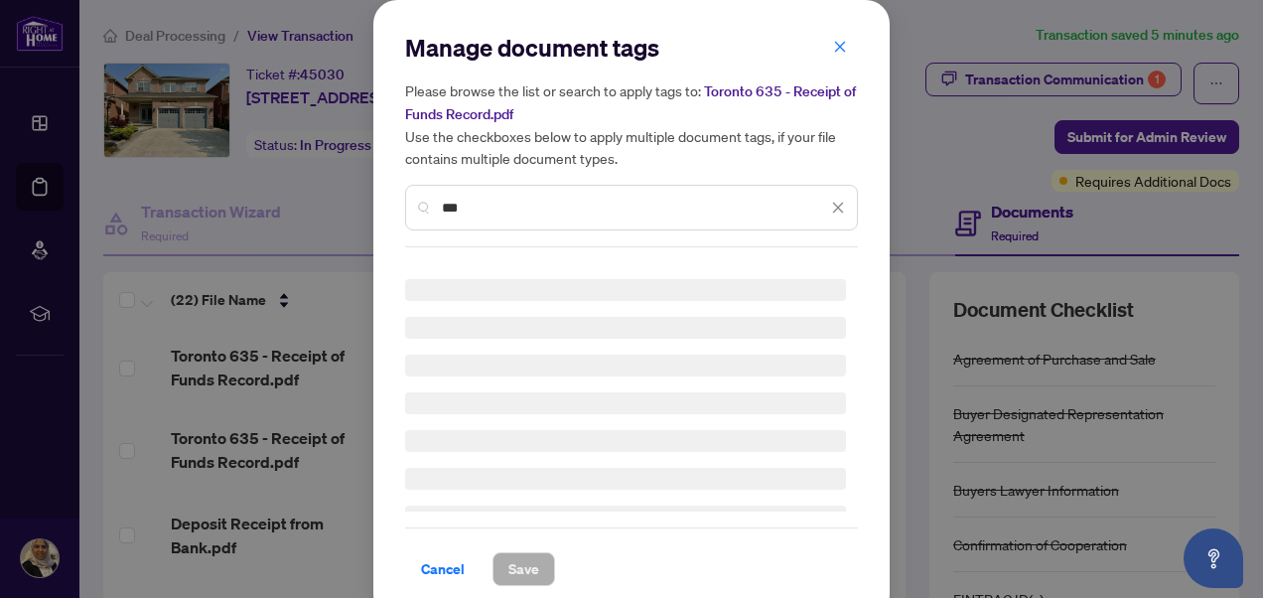
scroll to position [0, 0]
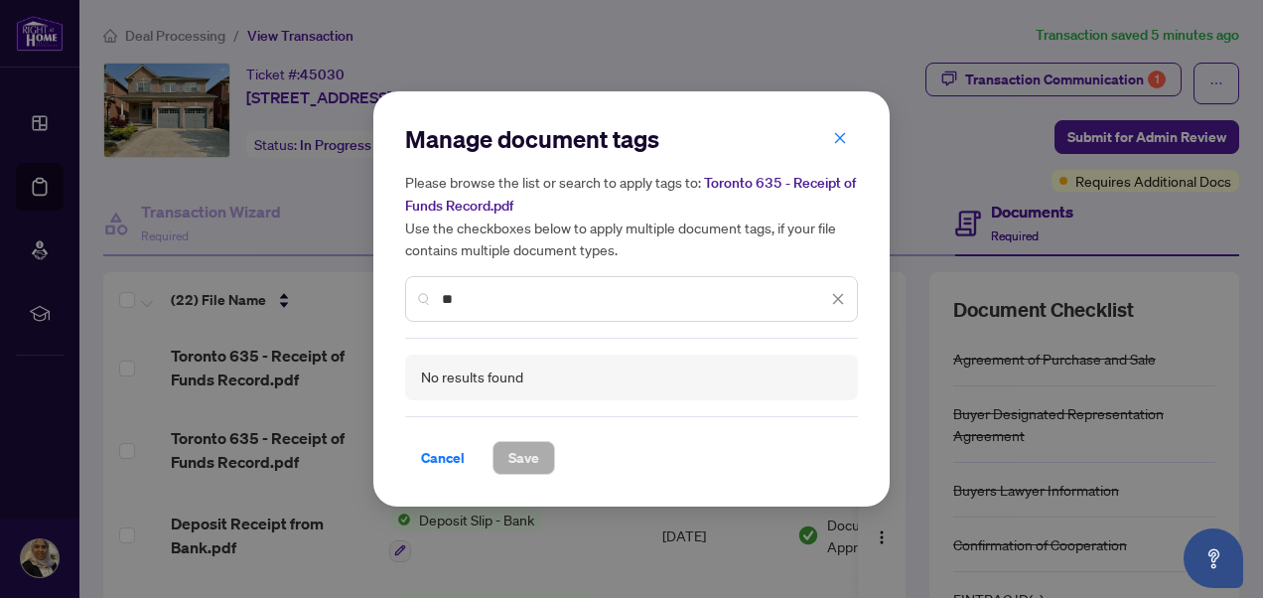
type input "*"
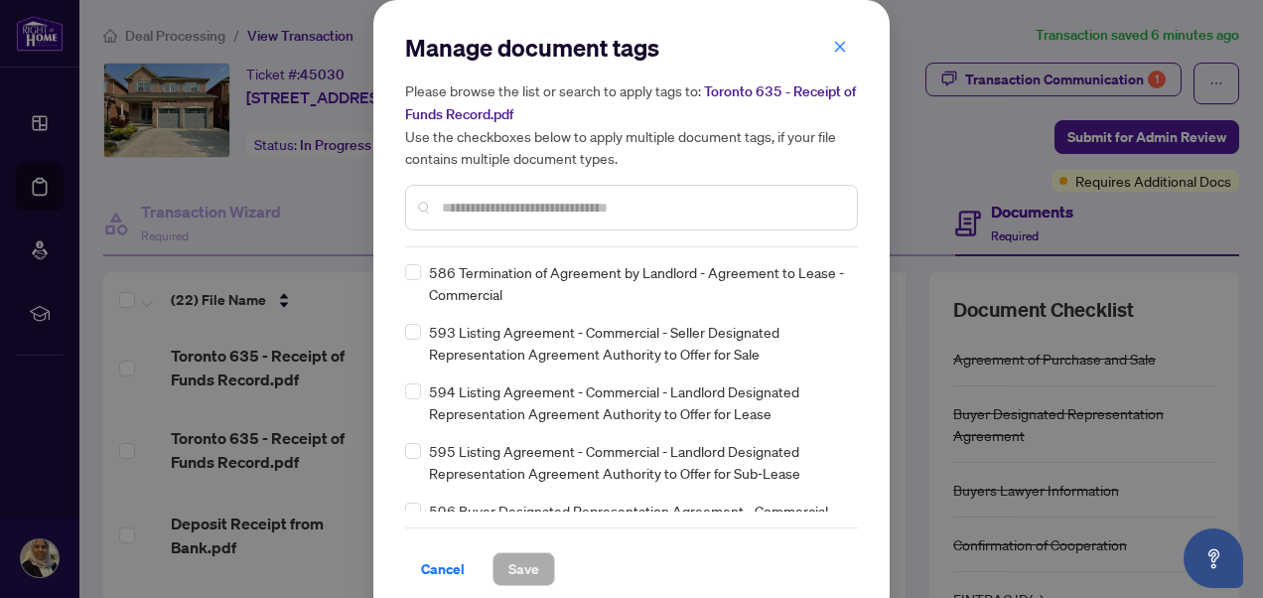
scroll to position [12852, 0]
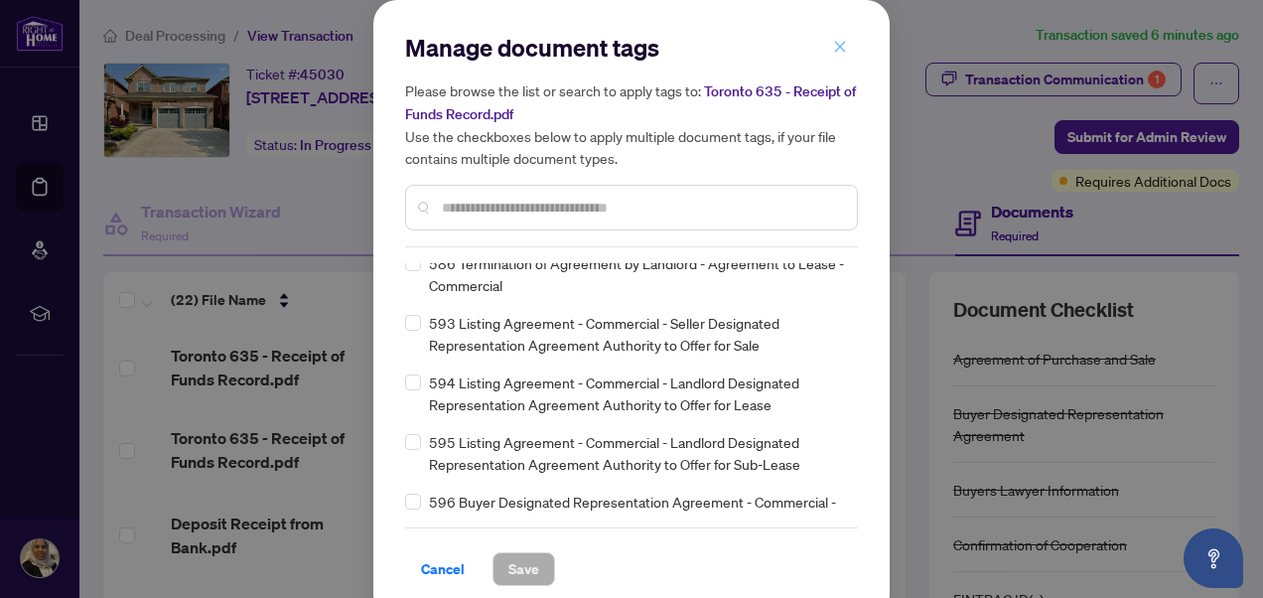
click at [835, 44] on icon "close" at bounding box center [840, 46] width 11 height 11
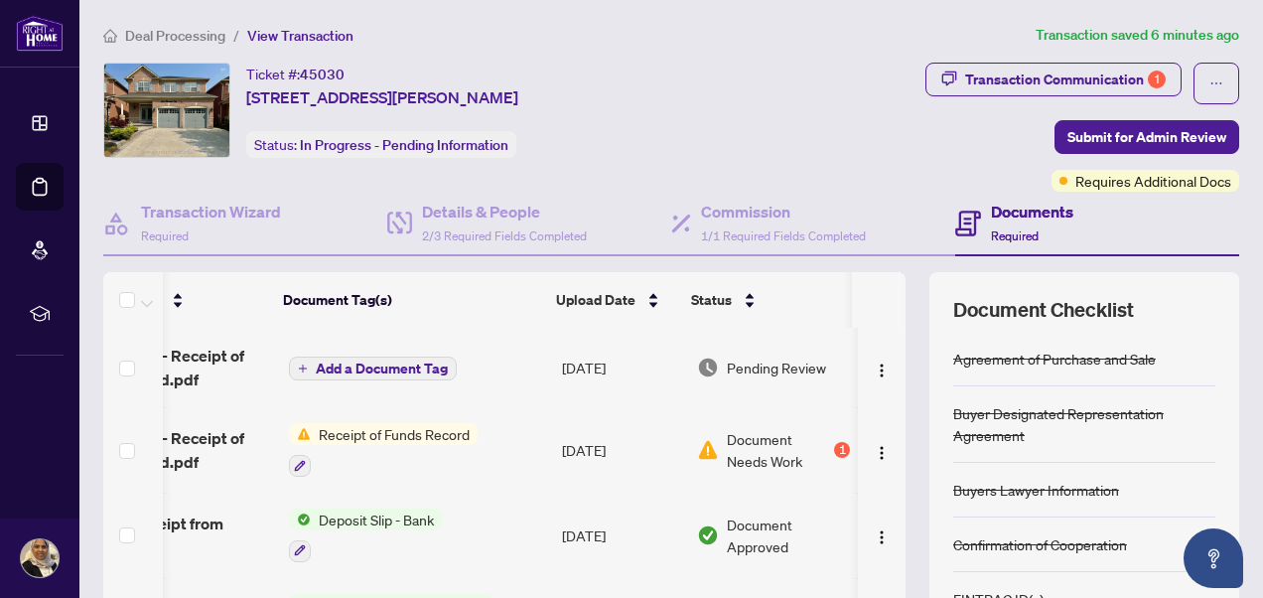
scroll to position [0, 0]
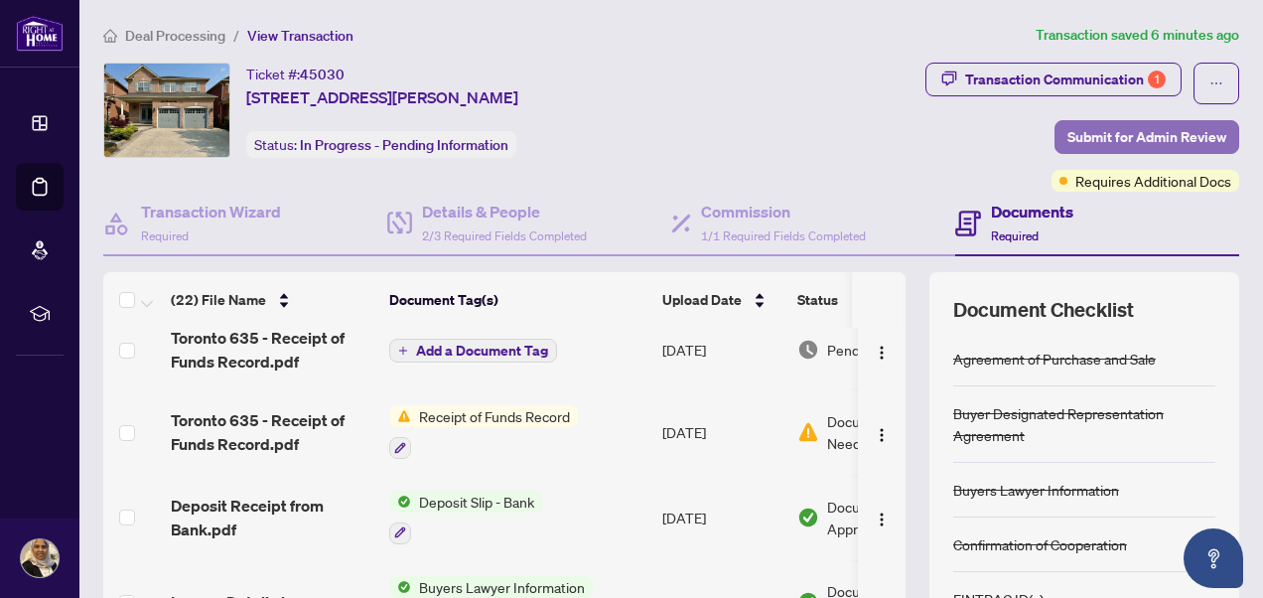
click at [1120, 133] on span "Submit for Admin Review" at bounding box center [1146, 137] width 159 height 32
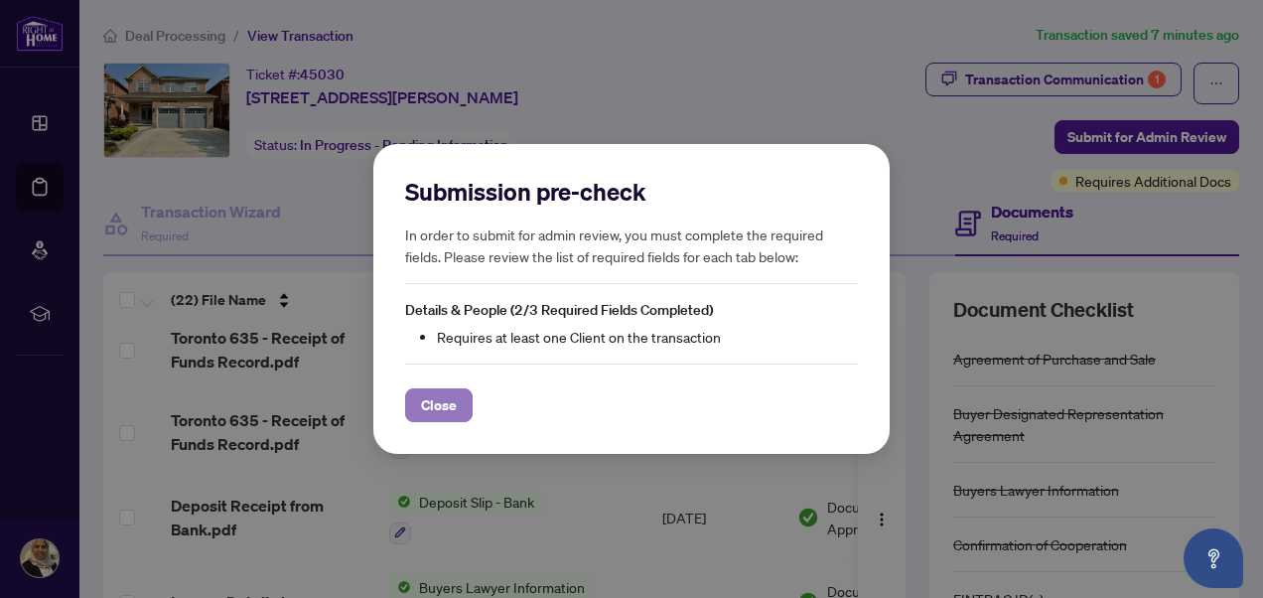
click at [441, 401] on span "Close" at bounding box center [439, 405] width 36 height 32
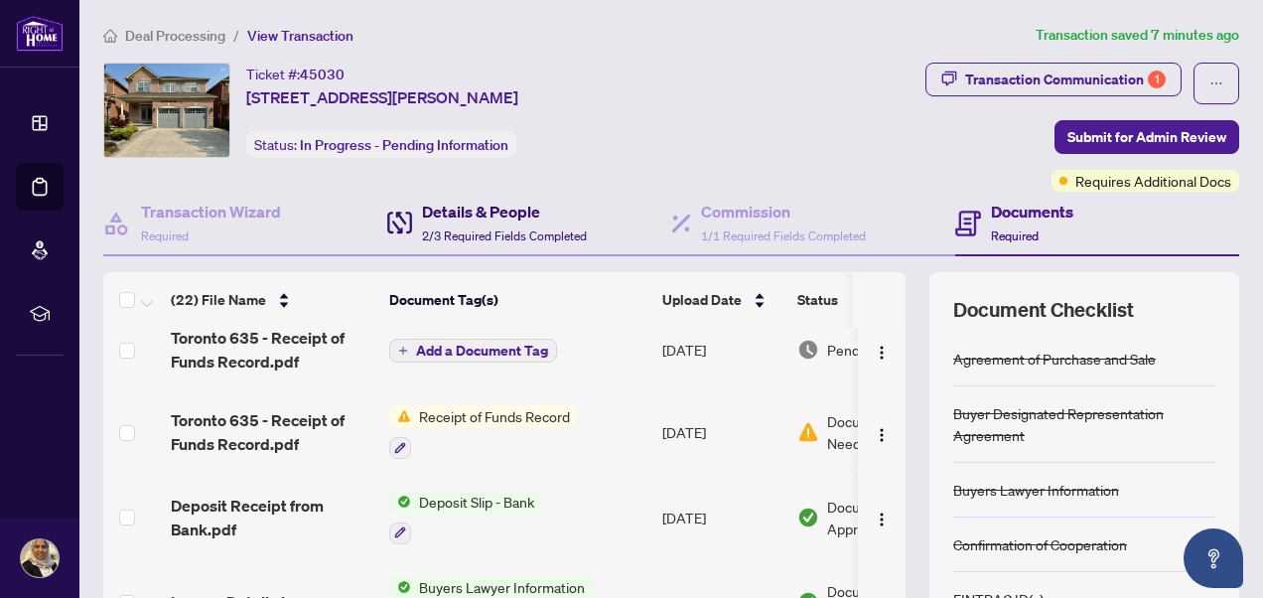
click at [460, 208] on h4 "Details & People" at bounding box center [504, 212] width 165 height 24
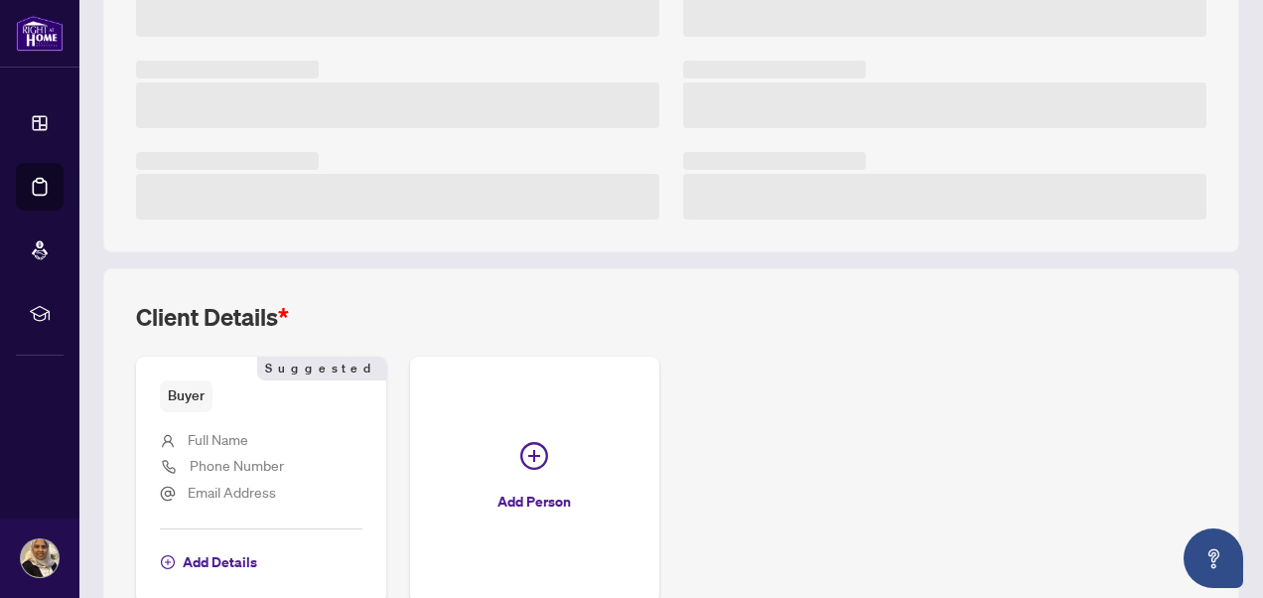
scroll to position [592, 0]
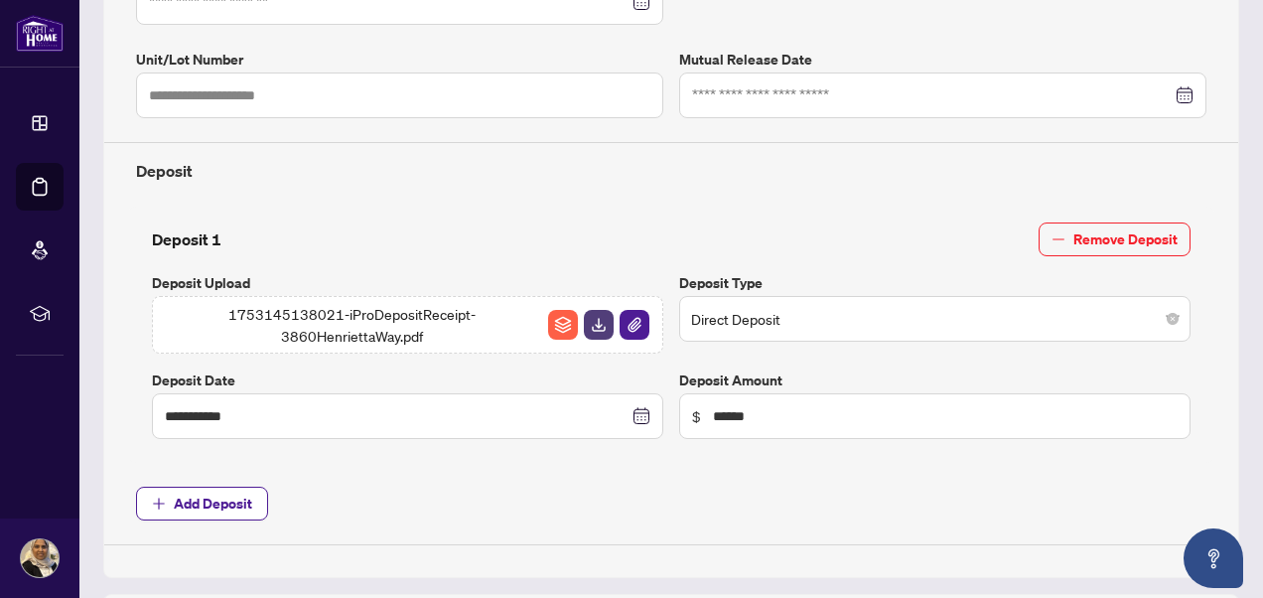
type input "**********"
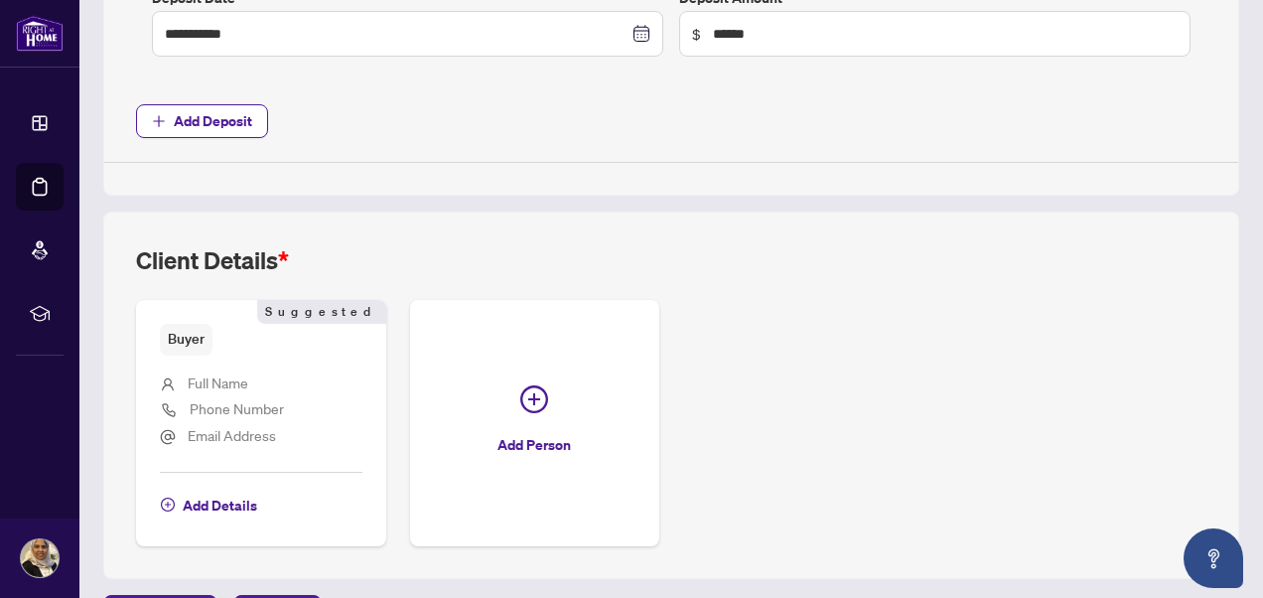
scroll to position [981, 0]
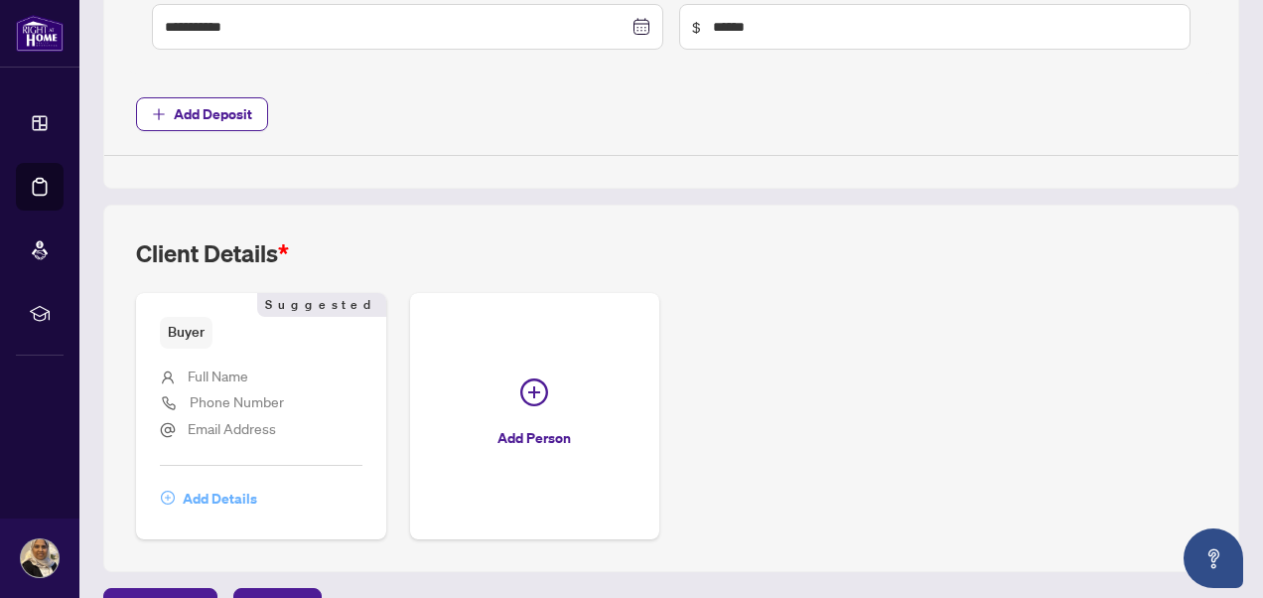
click at [224, 484] on span "Add Details" at bounding box center [220, 499] width 74 height 32
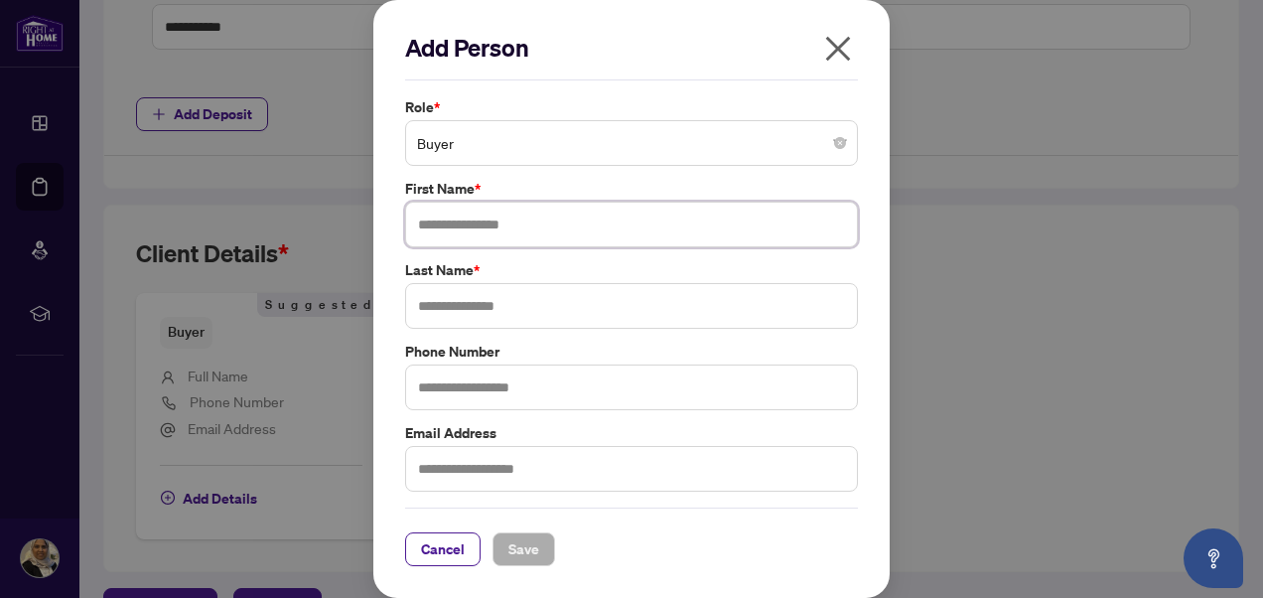
click at [464, 227] on input "text" at bounding box center [631, 225] width 453 height 46
type input "*****"
click at [450, 471] on input "text" at bounding box center [631, 469] width 453 height 46
type input "**********"
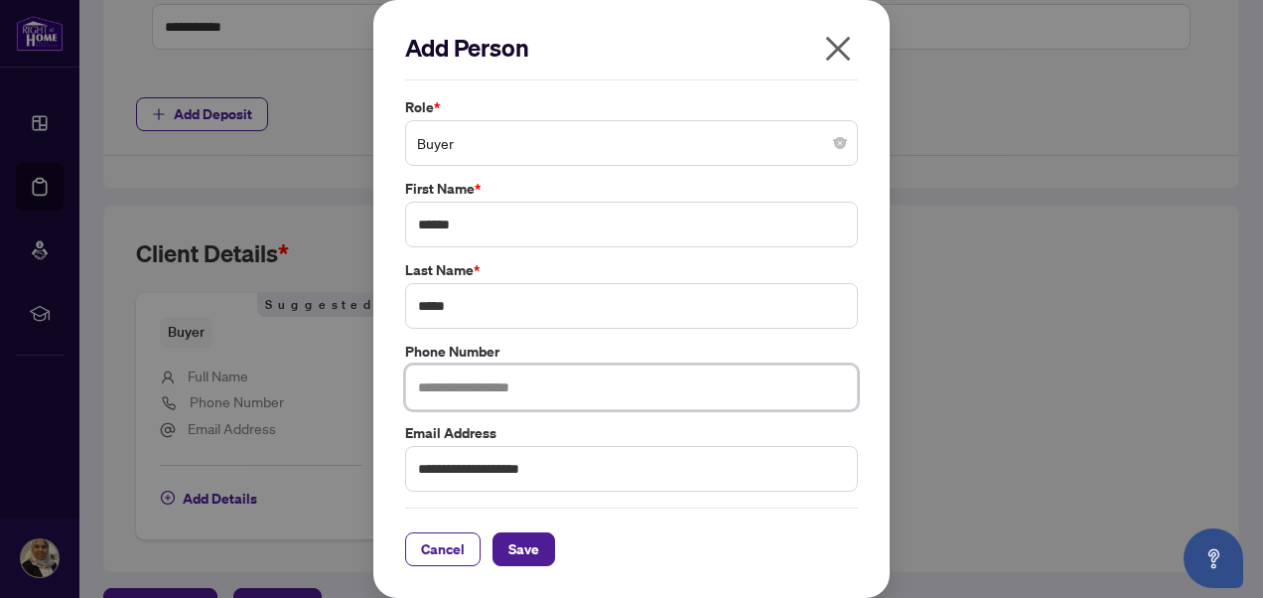
click at [564, 386] on input "text" at bounding box center [631, 387] width 453 height 46
type input "**********"
click at [526, 547] on span "Save" at bounding box center [523, 549] width 31 height 32
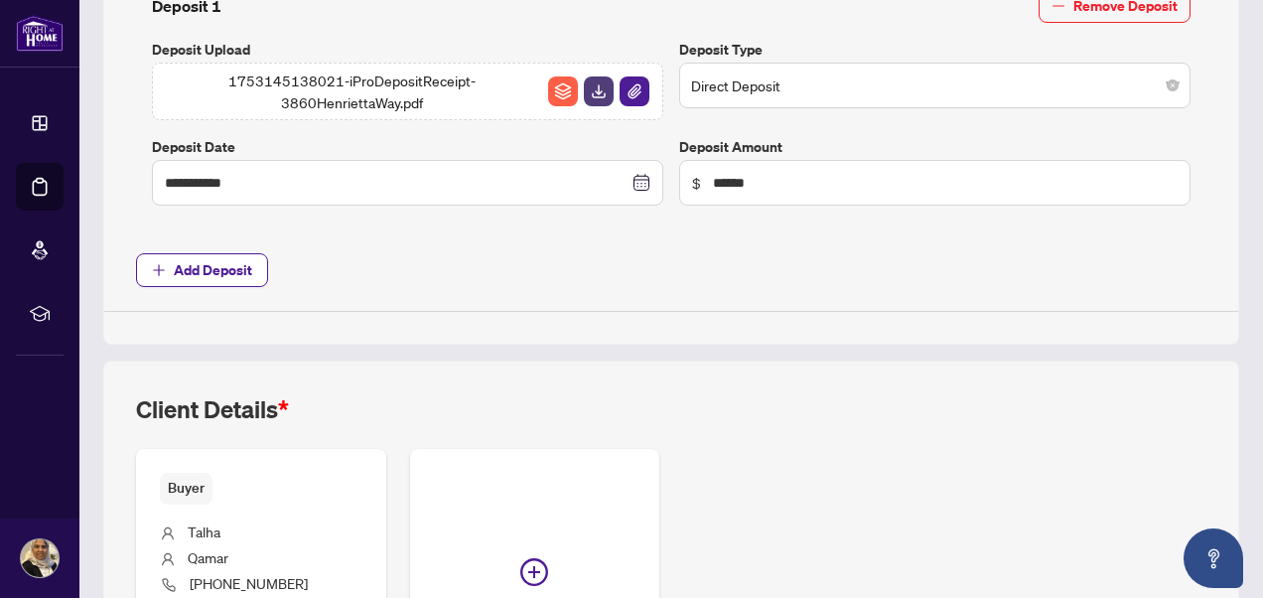
scroll to position [1040, 0]
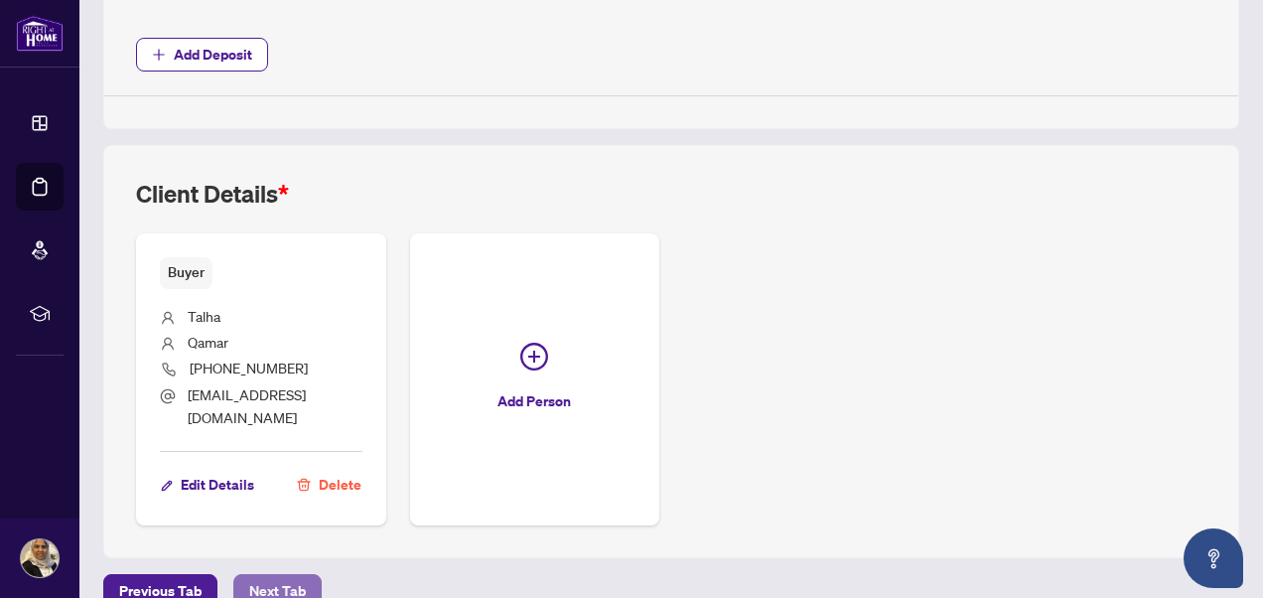
click at [276, 575] on span "Next Tab" at bounding box center [277, 591] width 57 height 32
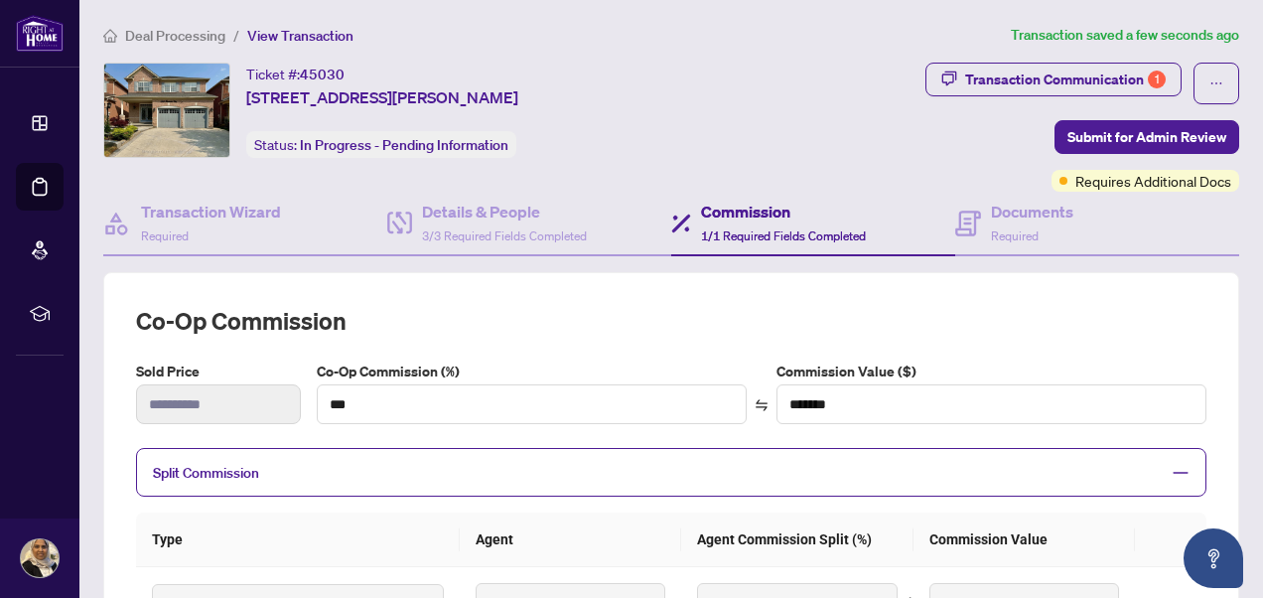
type textarea "**********"
click at [991, 214] on h4 "Documents" at bounding box center [1032, 212] width 82 height 24
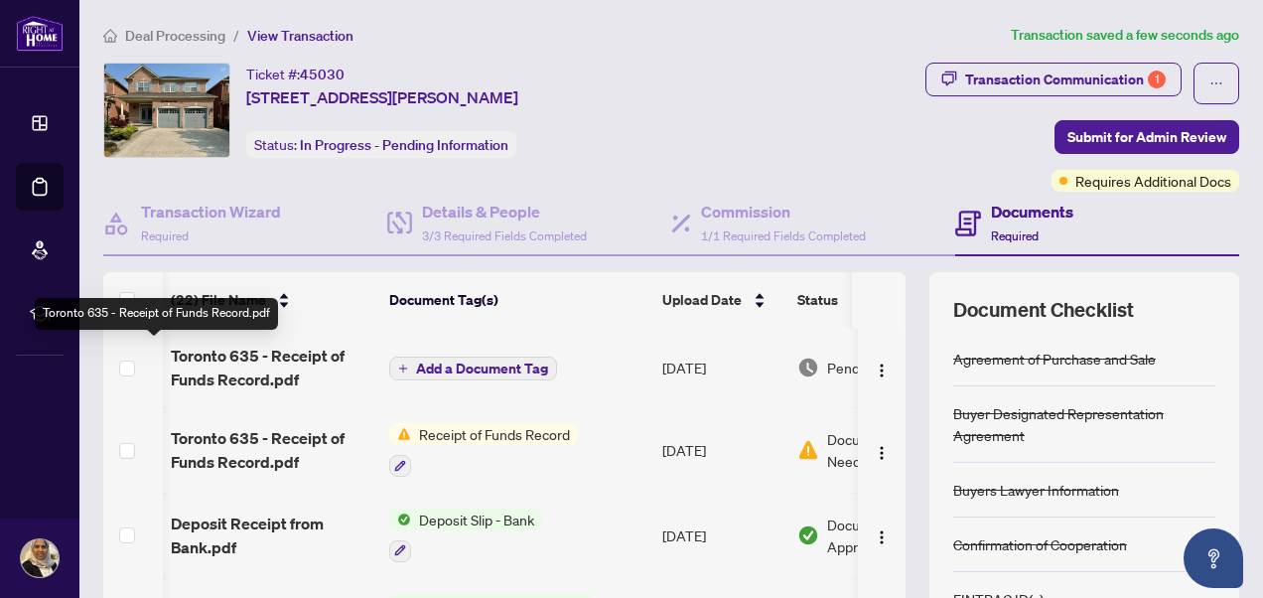
scroll to position [0, 121]
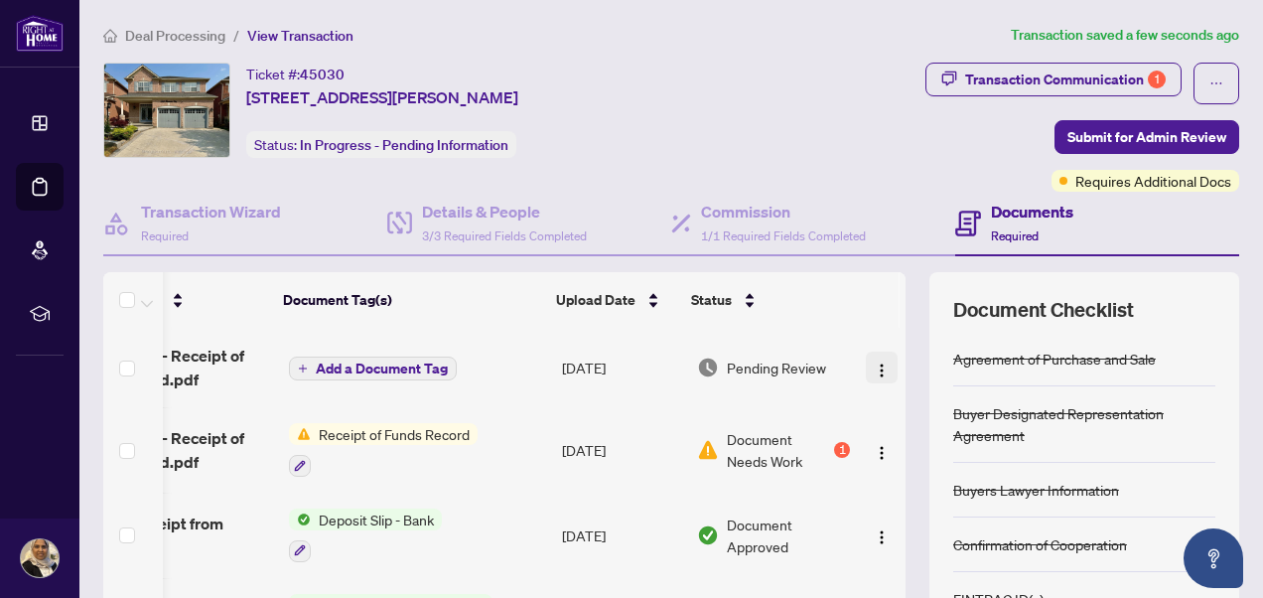
click at [874, 366] on img "button" at bounding box center [882, 370] width 16 height 16
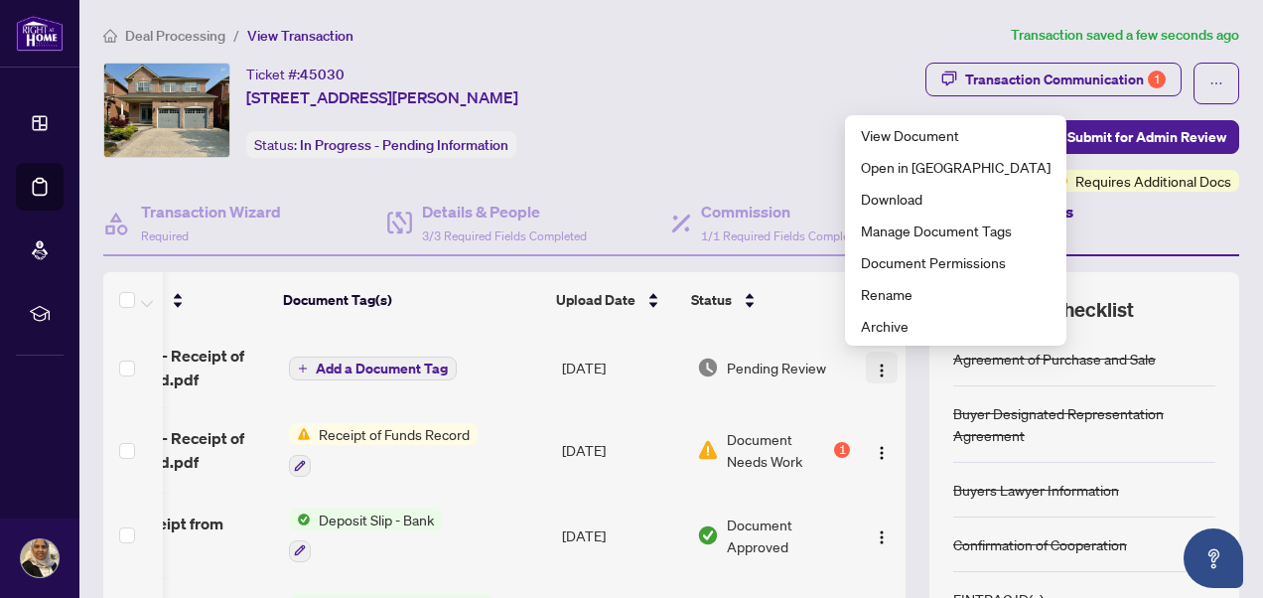
click at [874, 366] on img "button" at bounding box center [882, 370] width 16 height 16
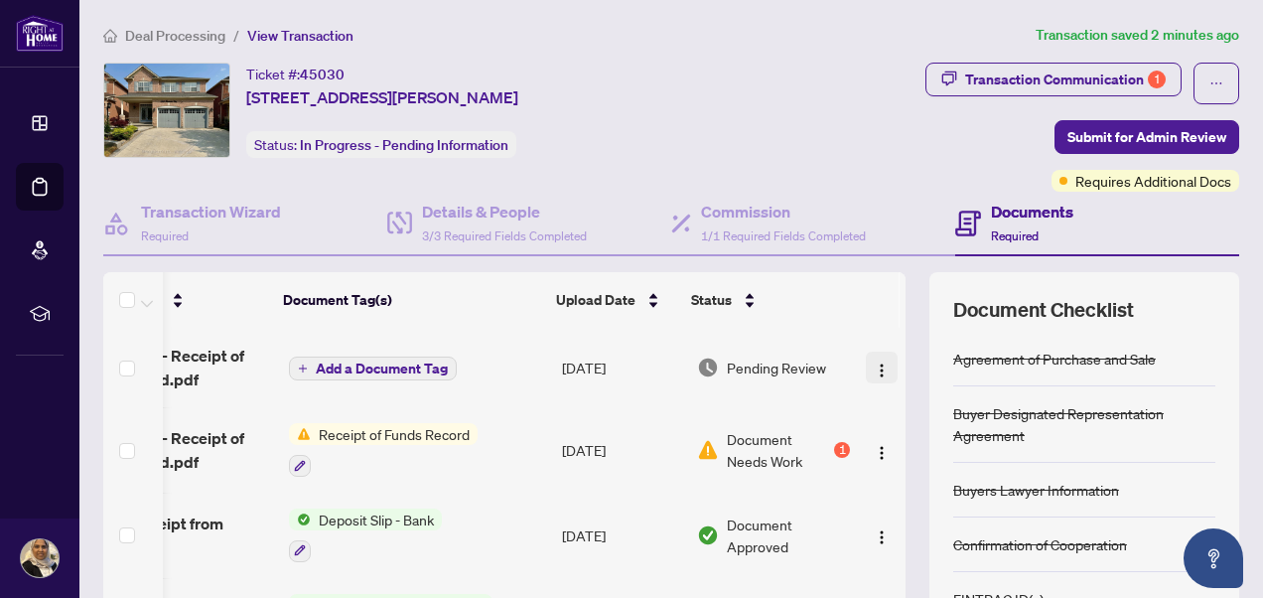
click at [874, 363] on img "button" at bounding box center [882, 370] width 16 height 16
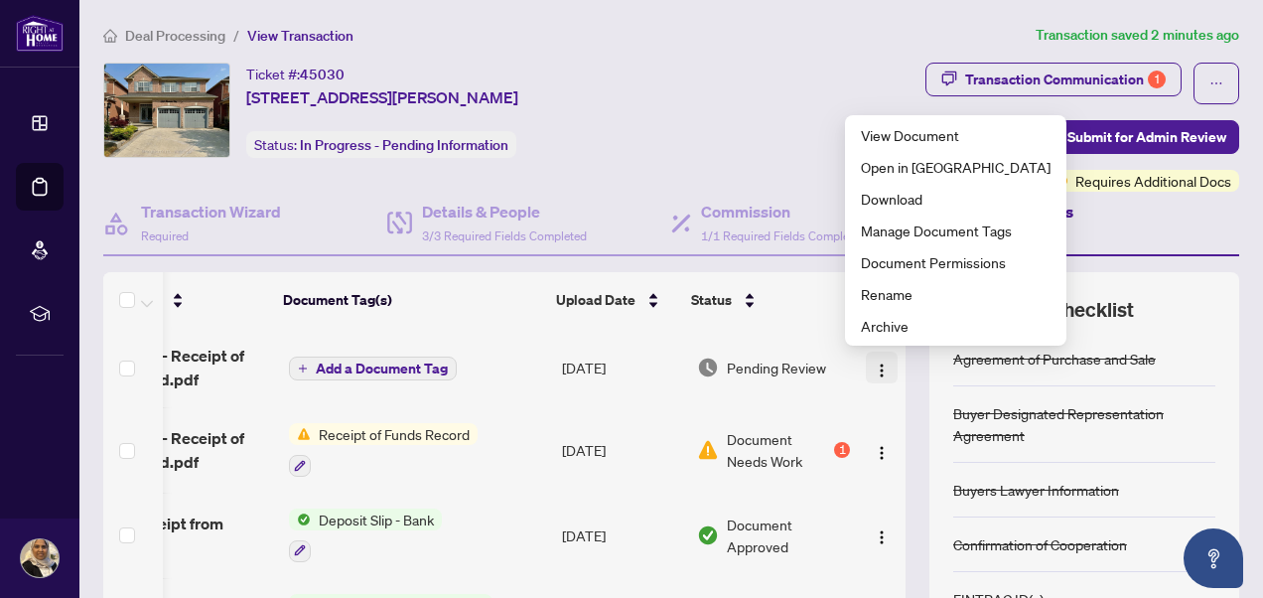
click at [874, 363] on img "button" at bounding box center [882, 370] width 16 height 16
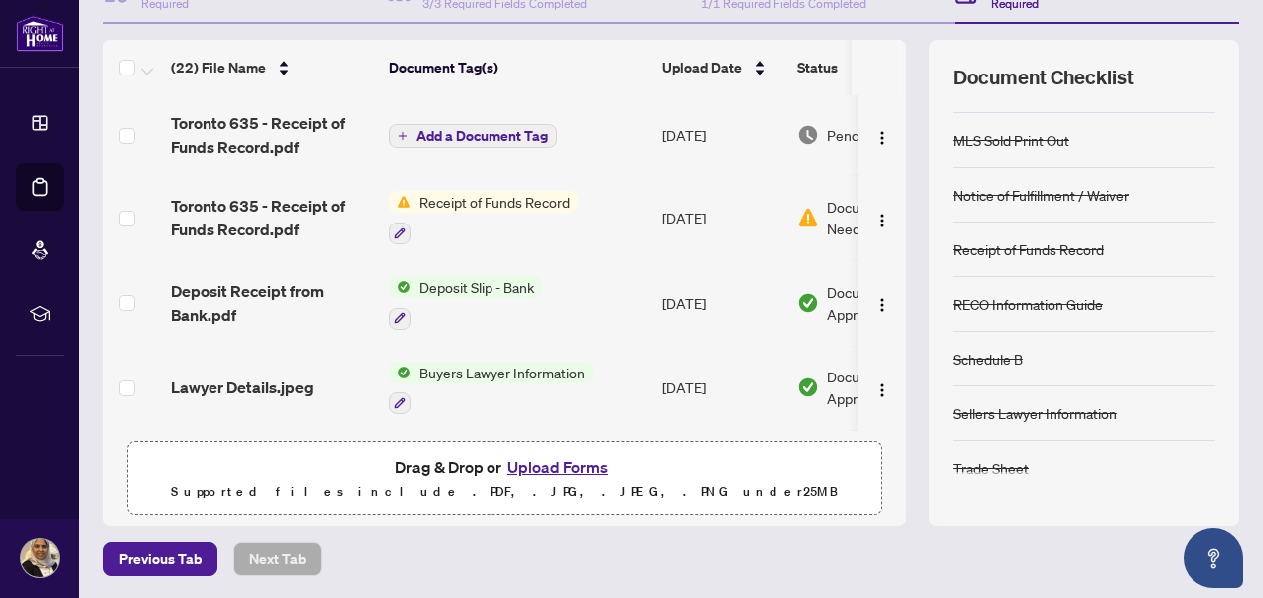
scroll to position [0, 0]
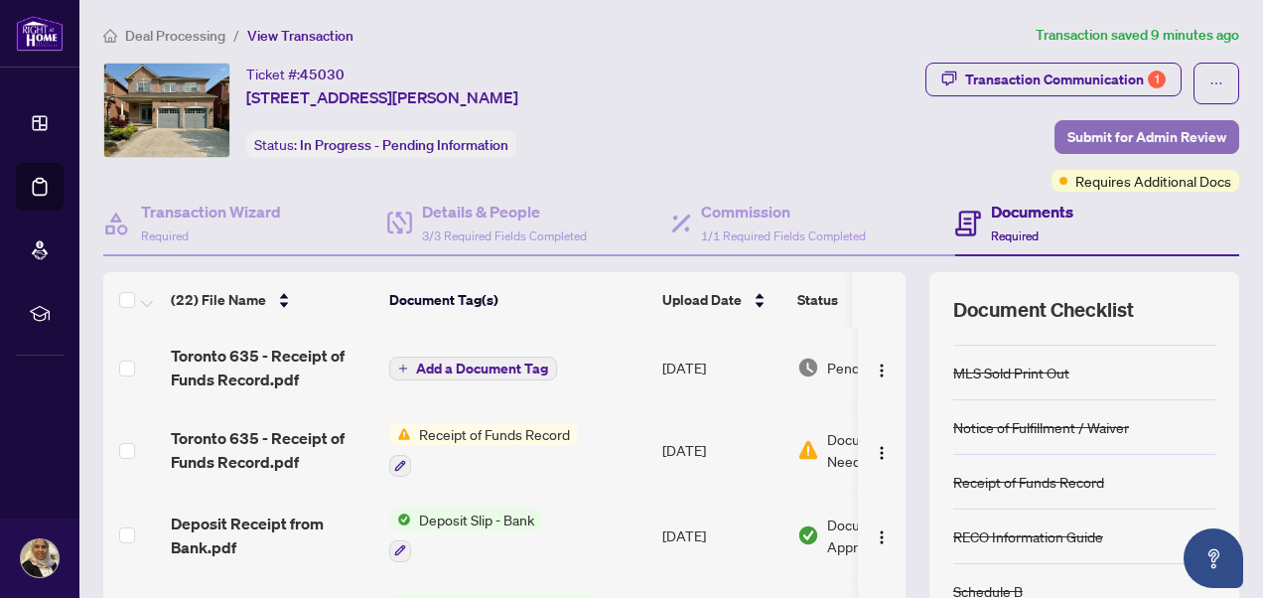
click at [1108, 129] on span "Submit for Admin Review" at bounding box center [1146, 137] width 159 height 32
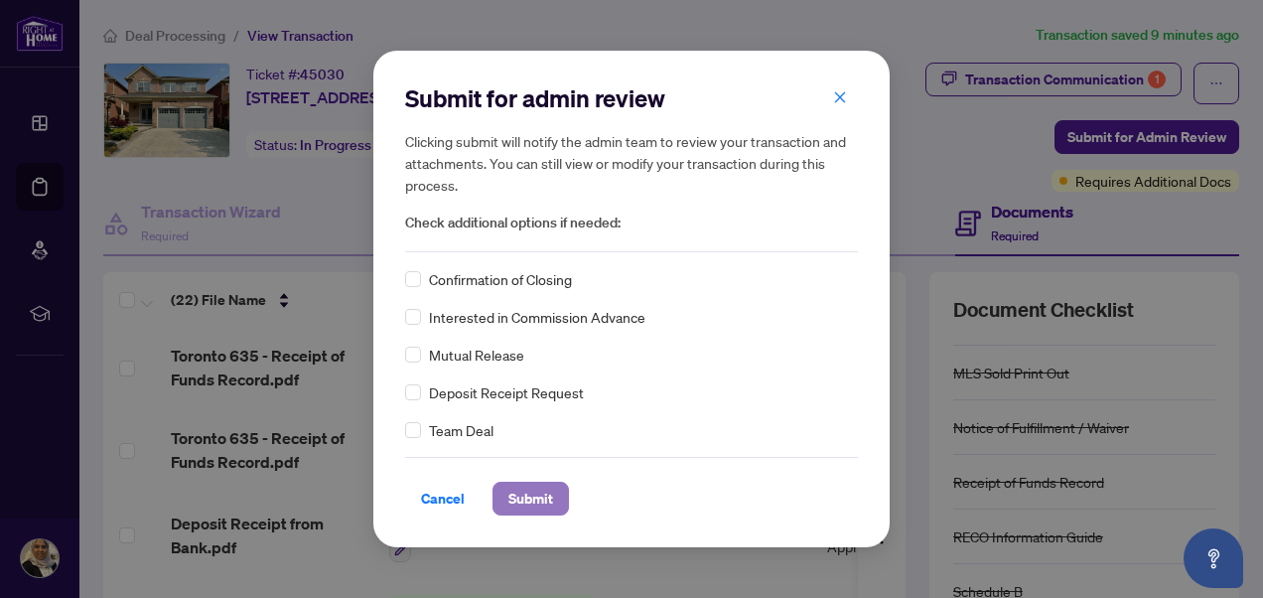
click at [532, 488] on span "Submit" at bounding box center [530, 499] width 45 height 32
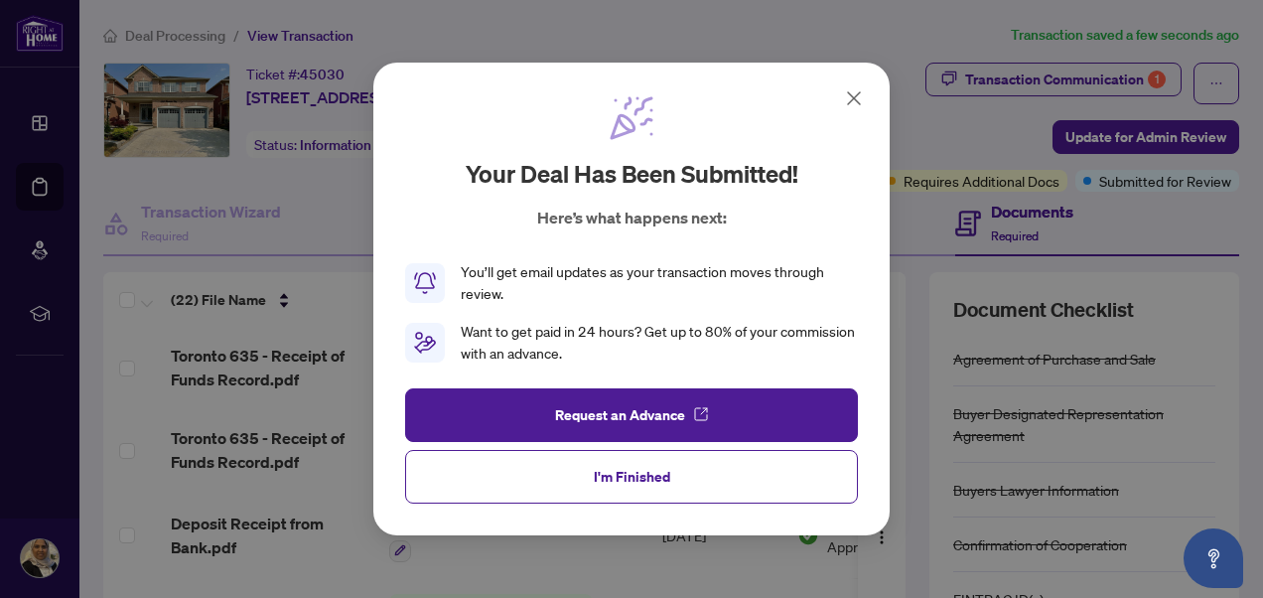
click at [862, 95] on icon at bounding box center [854, 98] width 24 height 24
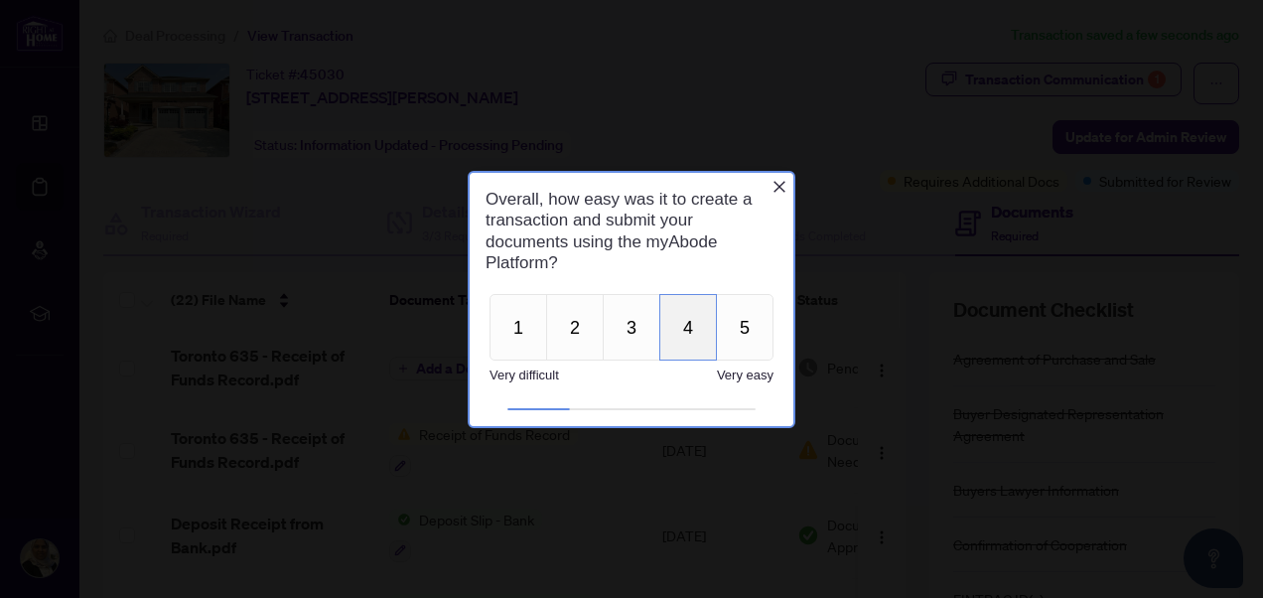
click at [690, 329] on button "4" at bounding box center [688, 326] width 58 height 67
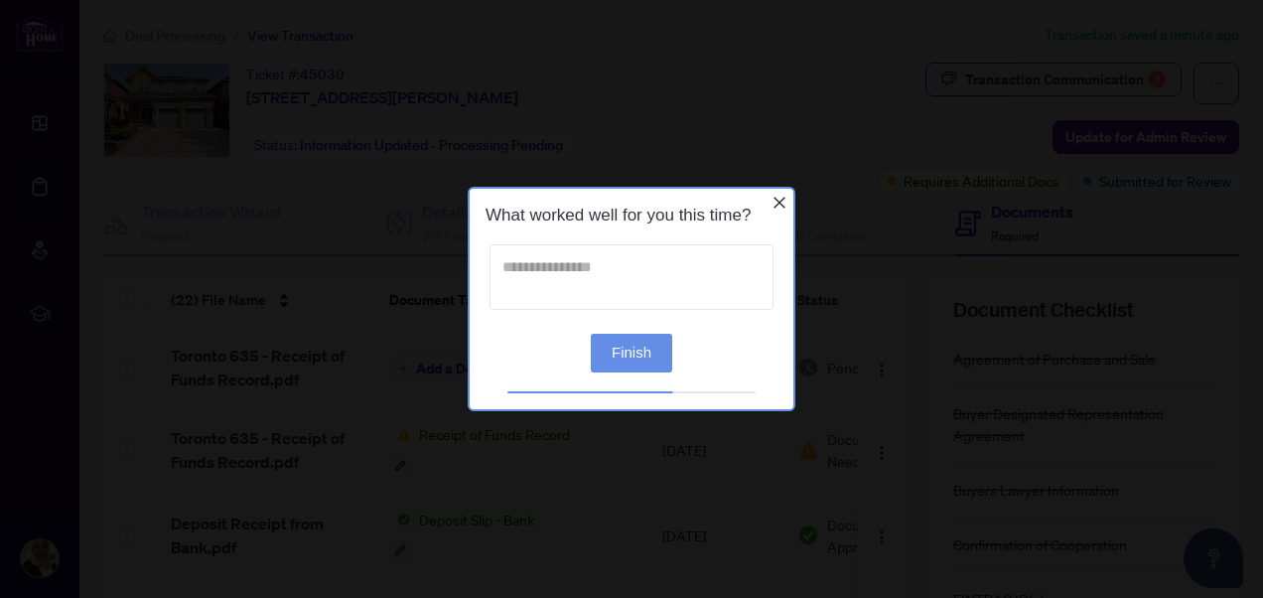
click at [536, 266] on textarea at bounding box center [631, 277] width 284 height 66
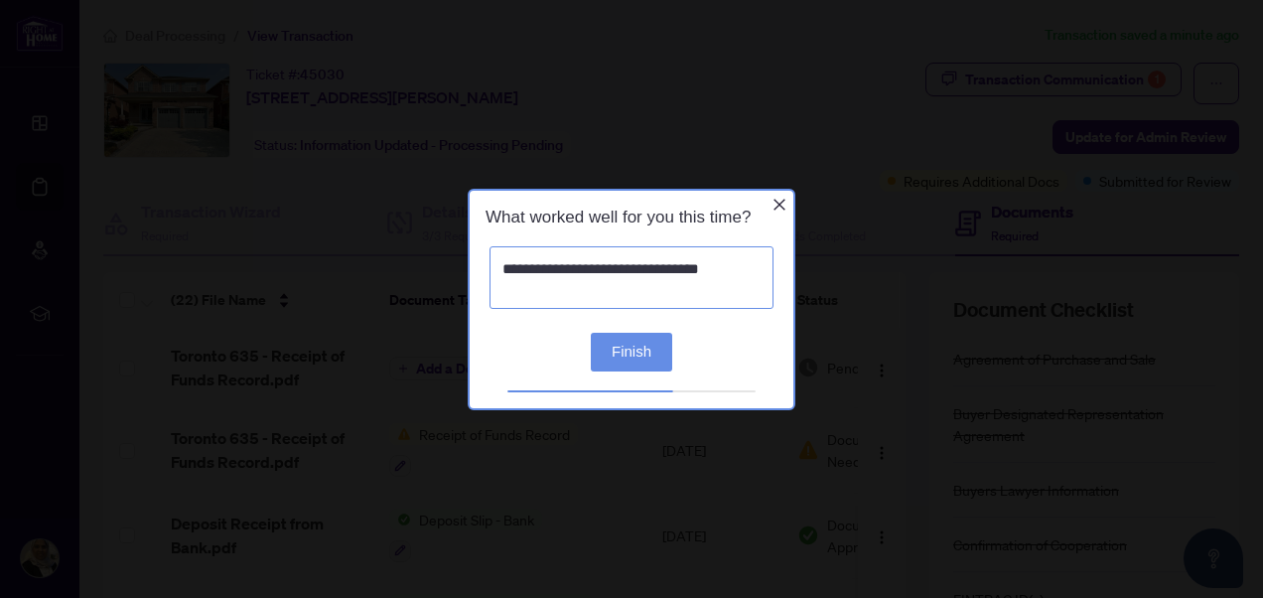
type textarea "**********"
click at [639, 345] on button "Finish" at bounding box center [631, 351] width 81 height 39
